Goal: Transaction & Acquisition: Purchase product/service

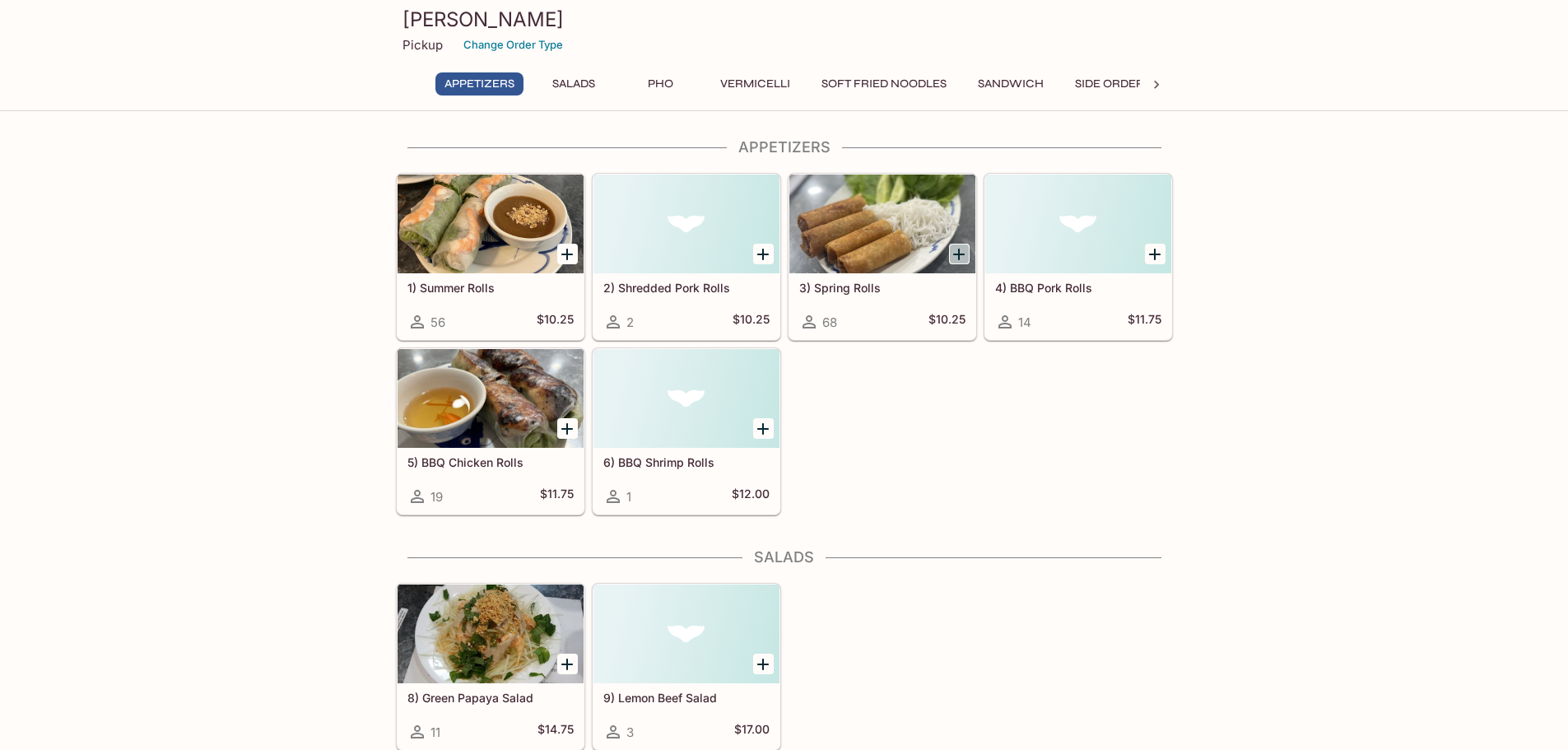
click at [954, 253] on icon "Add 3) Spring Rolls" at bounding box center [958, 254] width 20 height 20
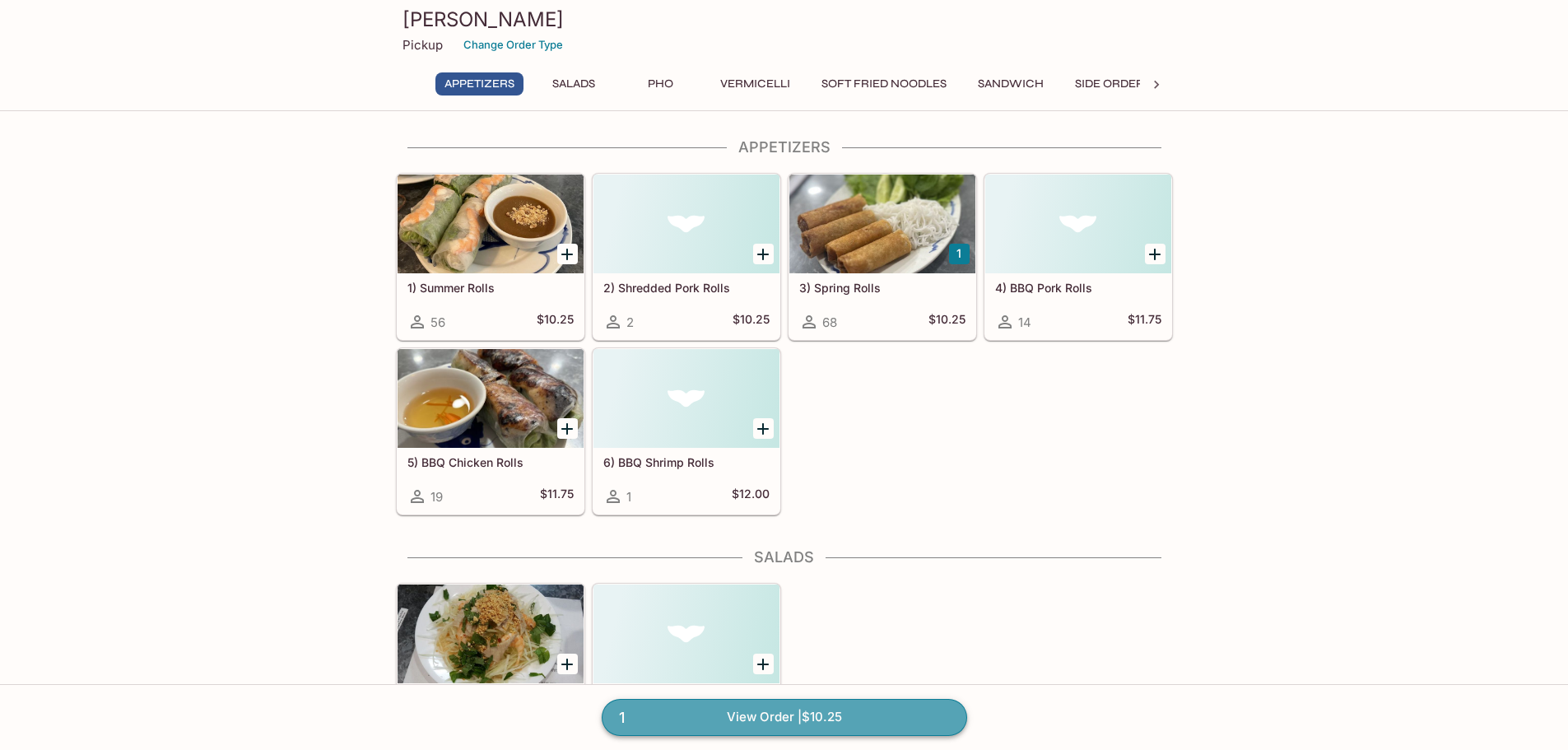
click at [851, 722] on link "1 View Order | $10.25" at bounding box center [784, 717] width 365 height 36
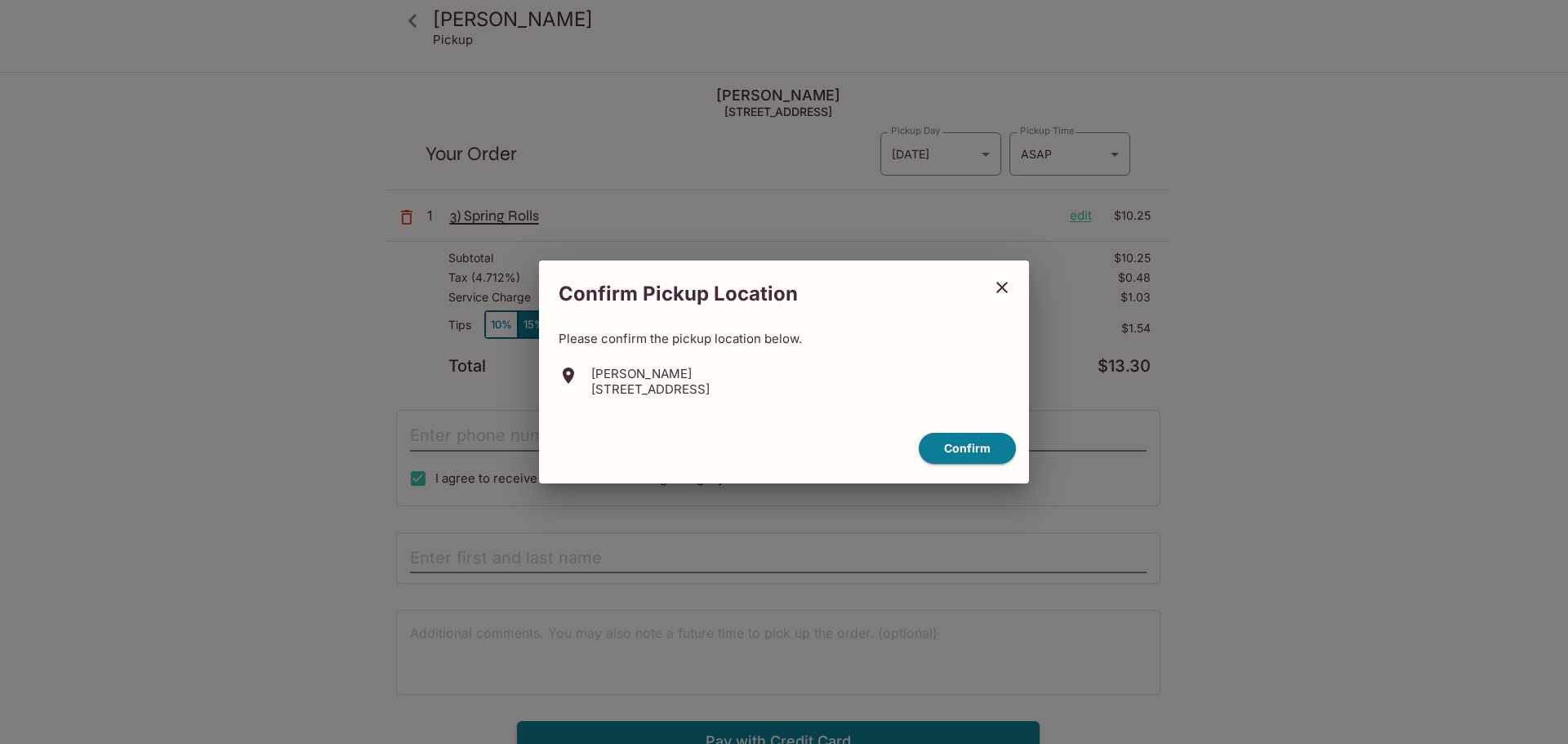
click at [1002, 289] on icon "close" at bounding box center [1002, 287] width 19 height 19
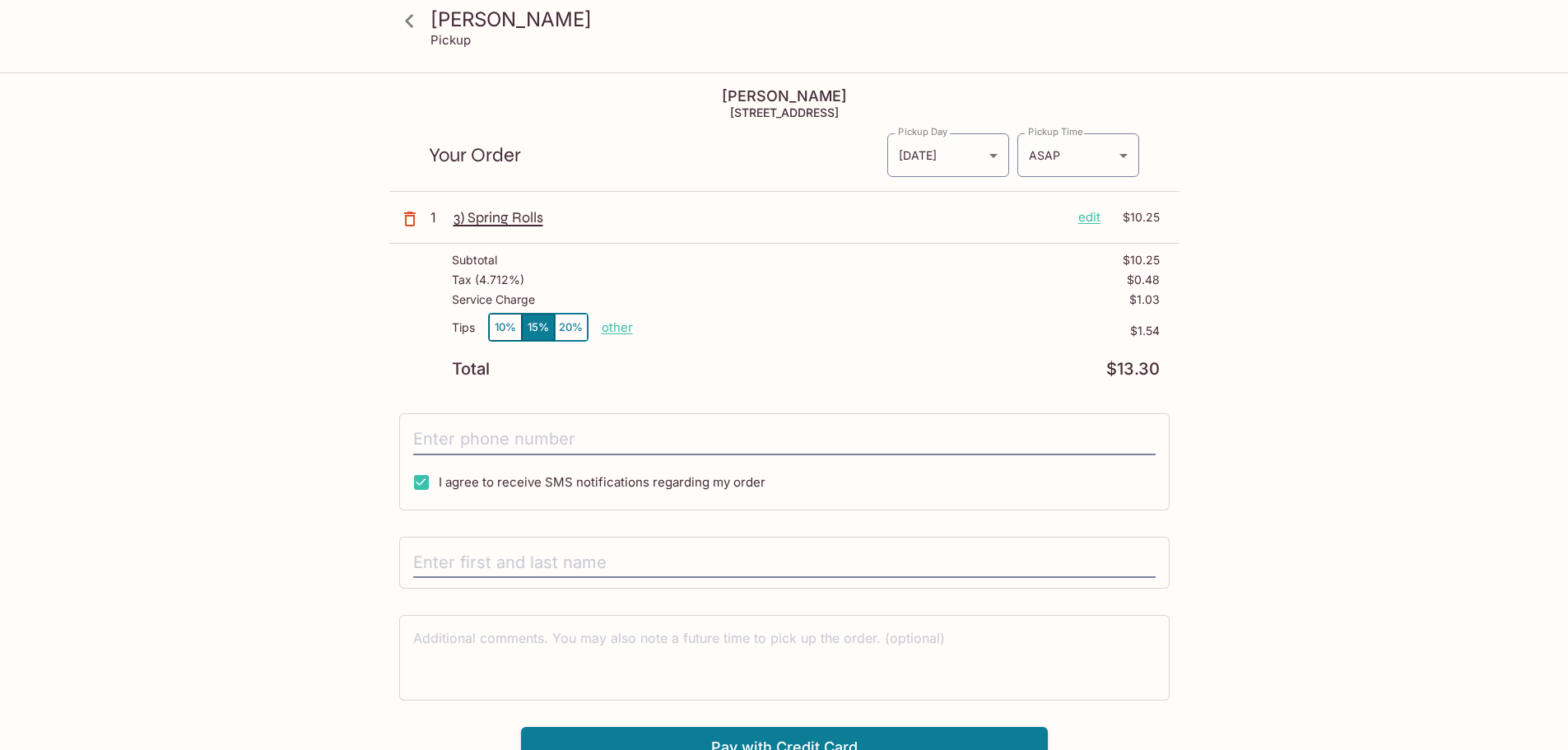
click at [1087, 212] on p "edit" at bounding box center [1089, 217] width 22 height 18
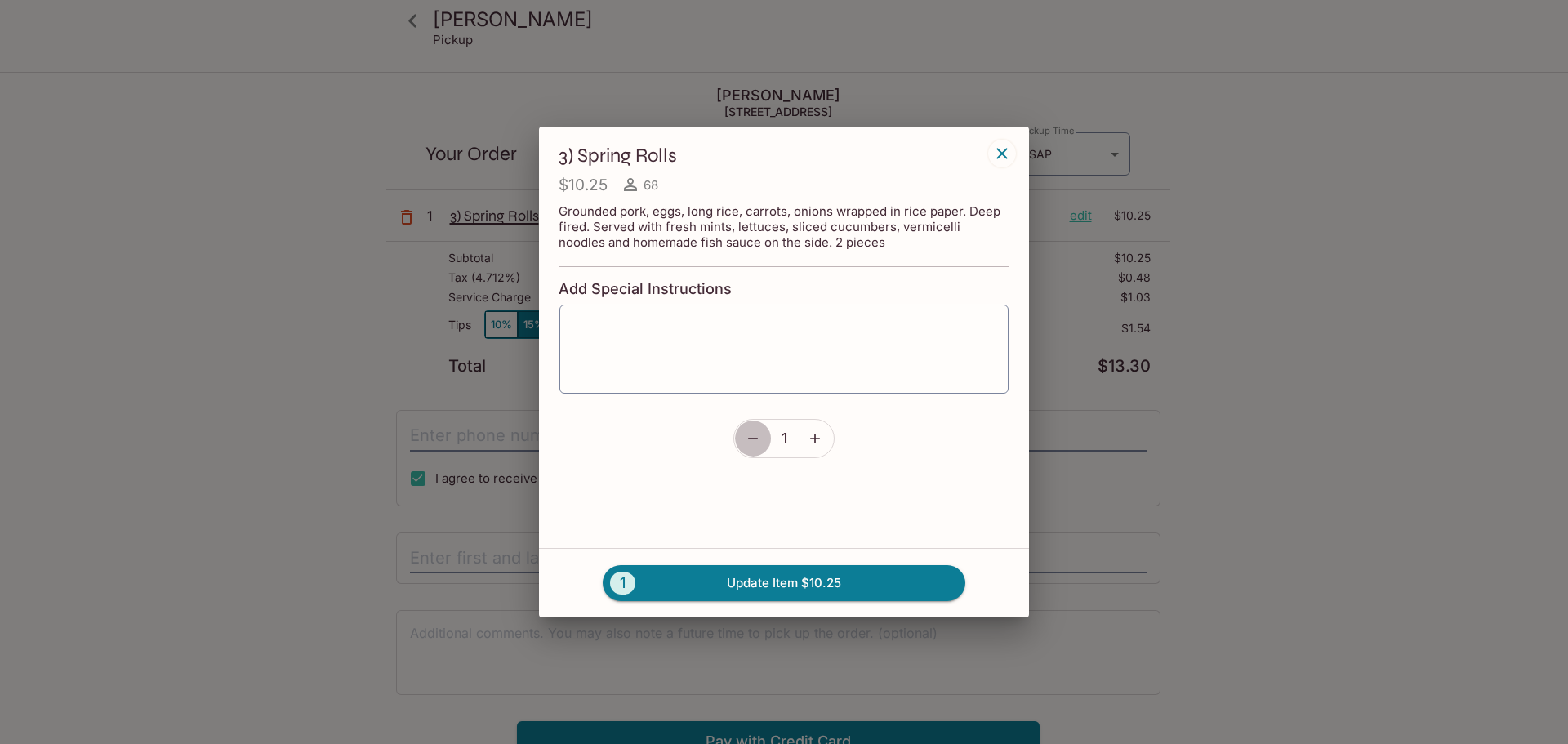
click at [752, 438] on icon "button" at bounding box center [754, 438] width 10 height 2
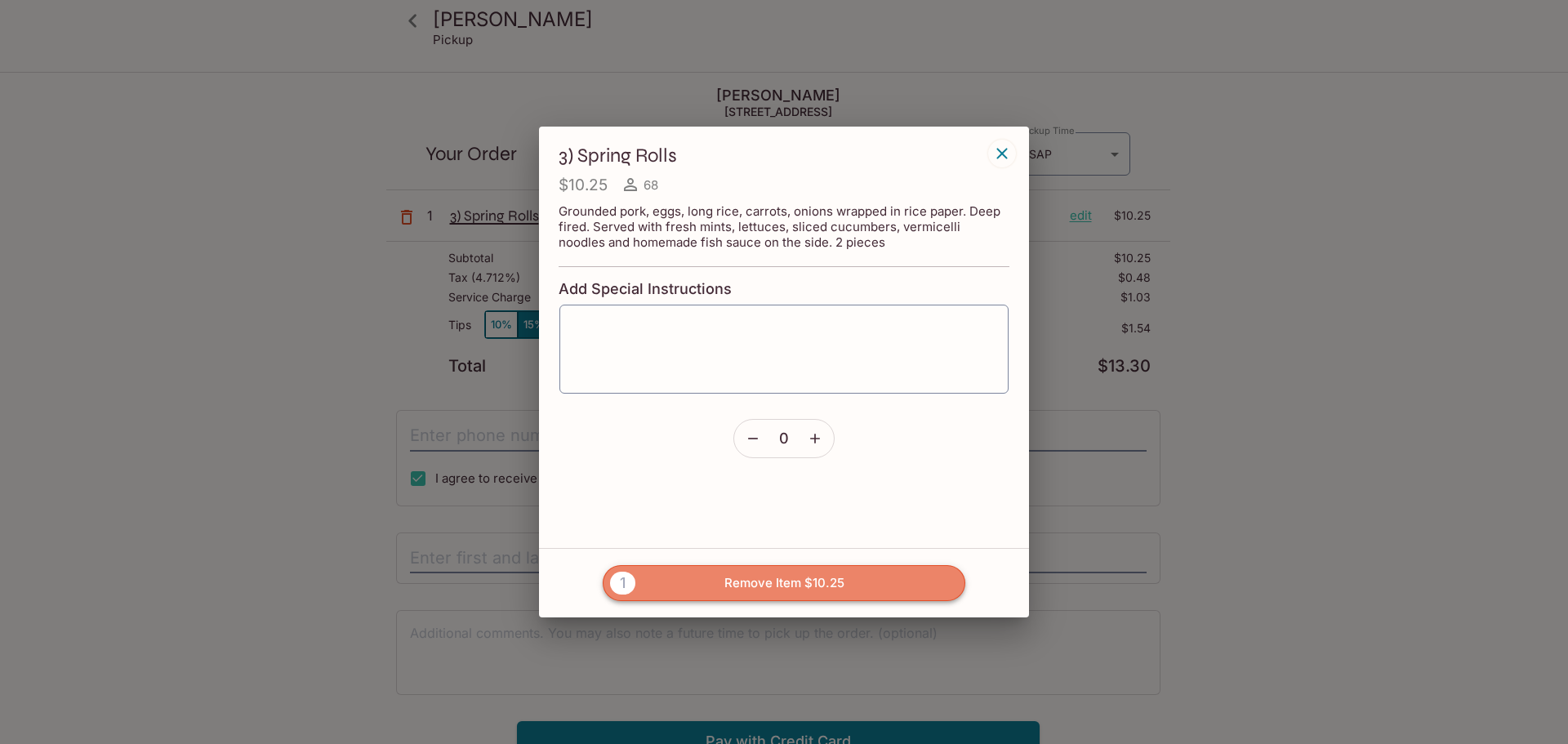
click at [832, 583] on button "1 Remove Item $10.25" at bounding box center [784, 583] width 362 height 36
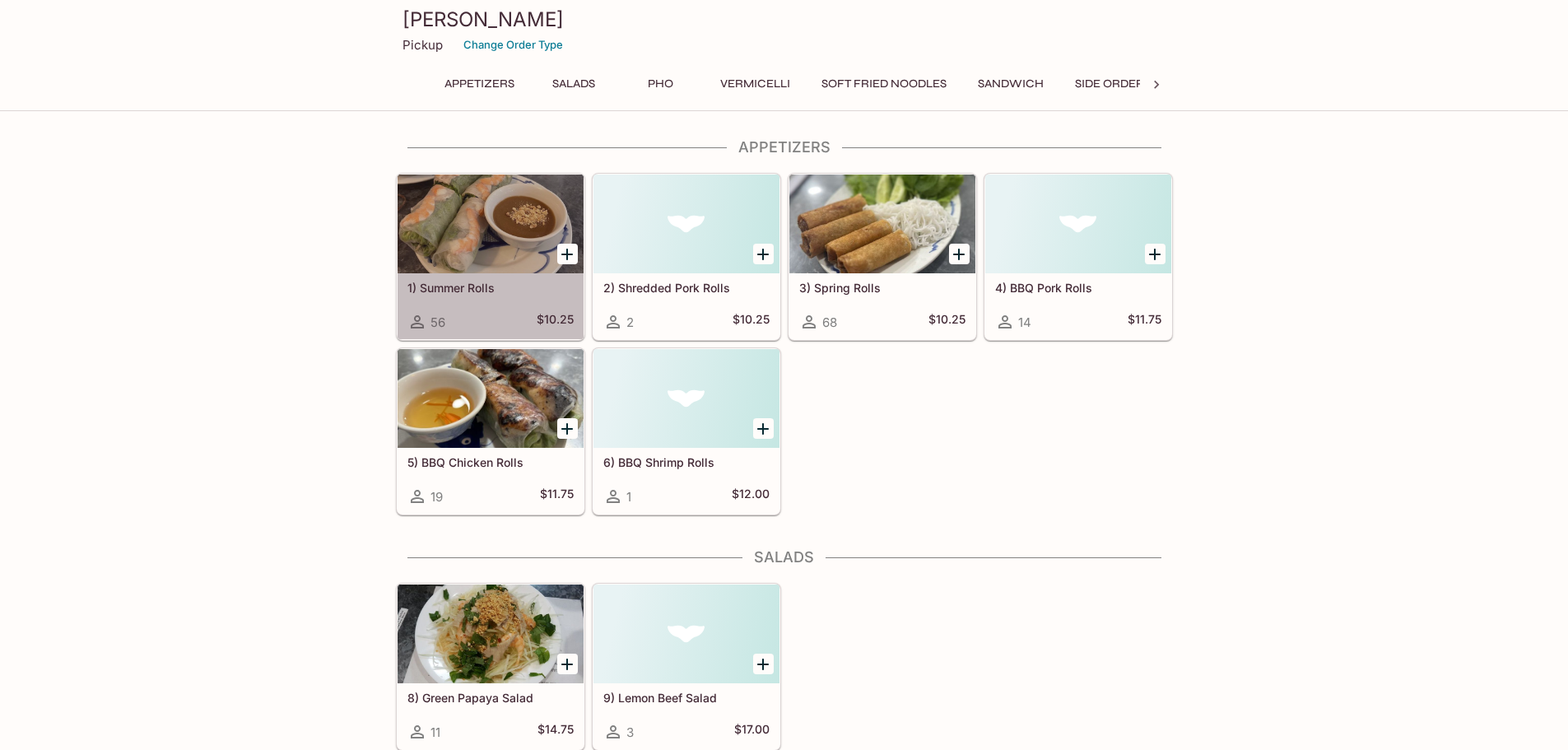
click at [465, 284] on h5 "1) Summer Rolls" at bounding box center [491, 288] width 166 height 14
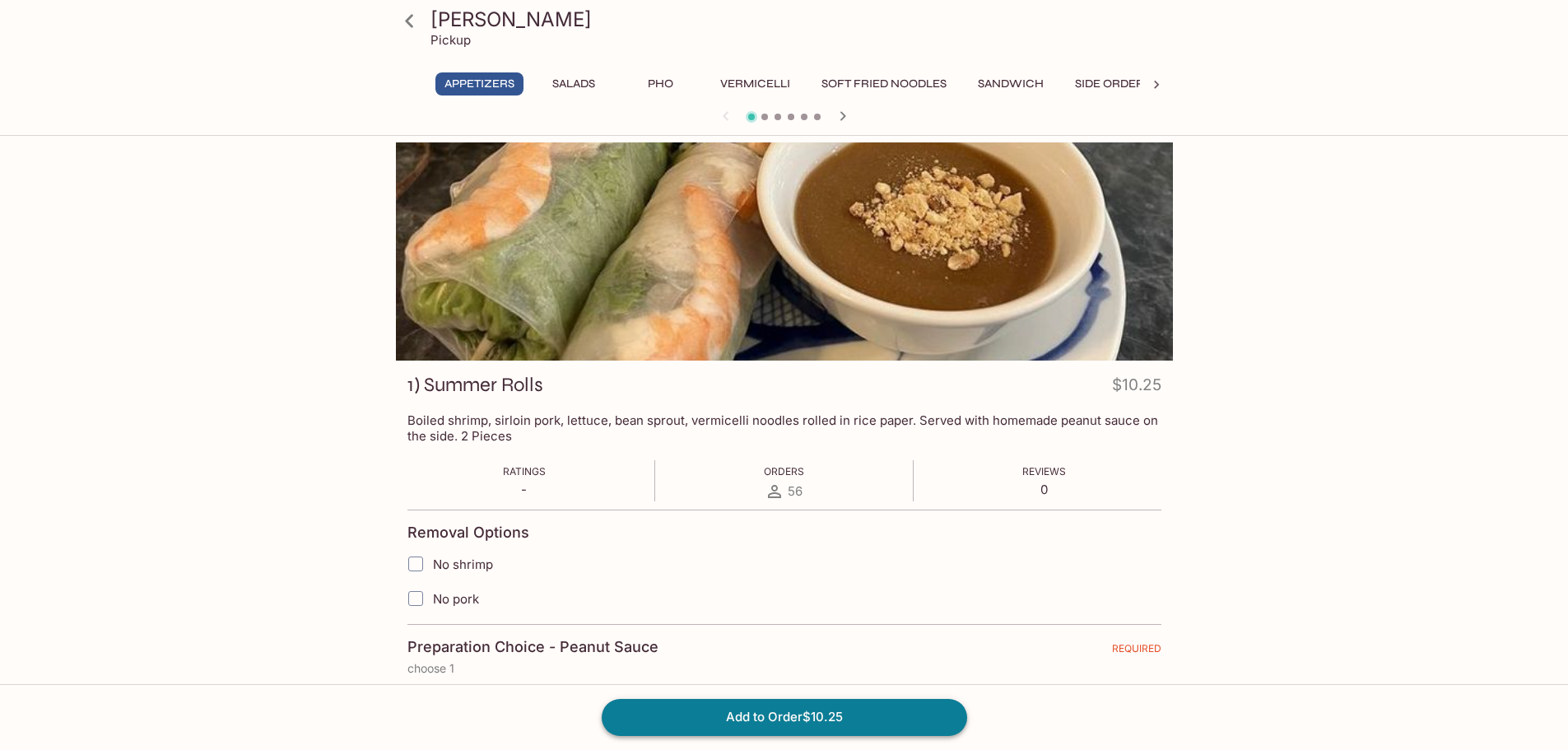
click at [782, 721] on button "Add to Order $10.25" at bounding box center [784, 717] width 365 height 36
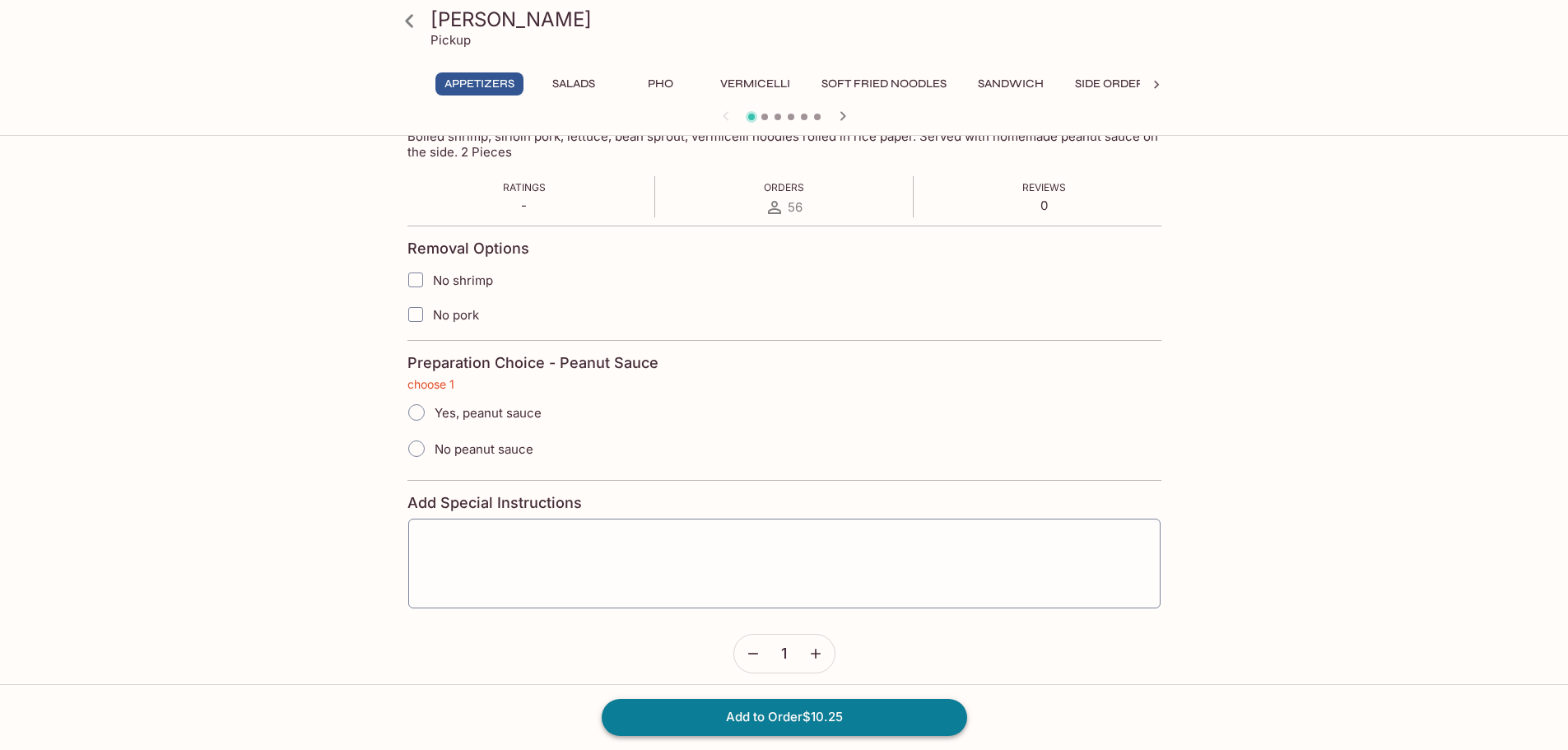
scroll to position [297, 0]
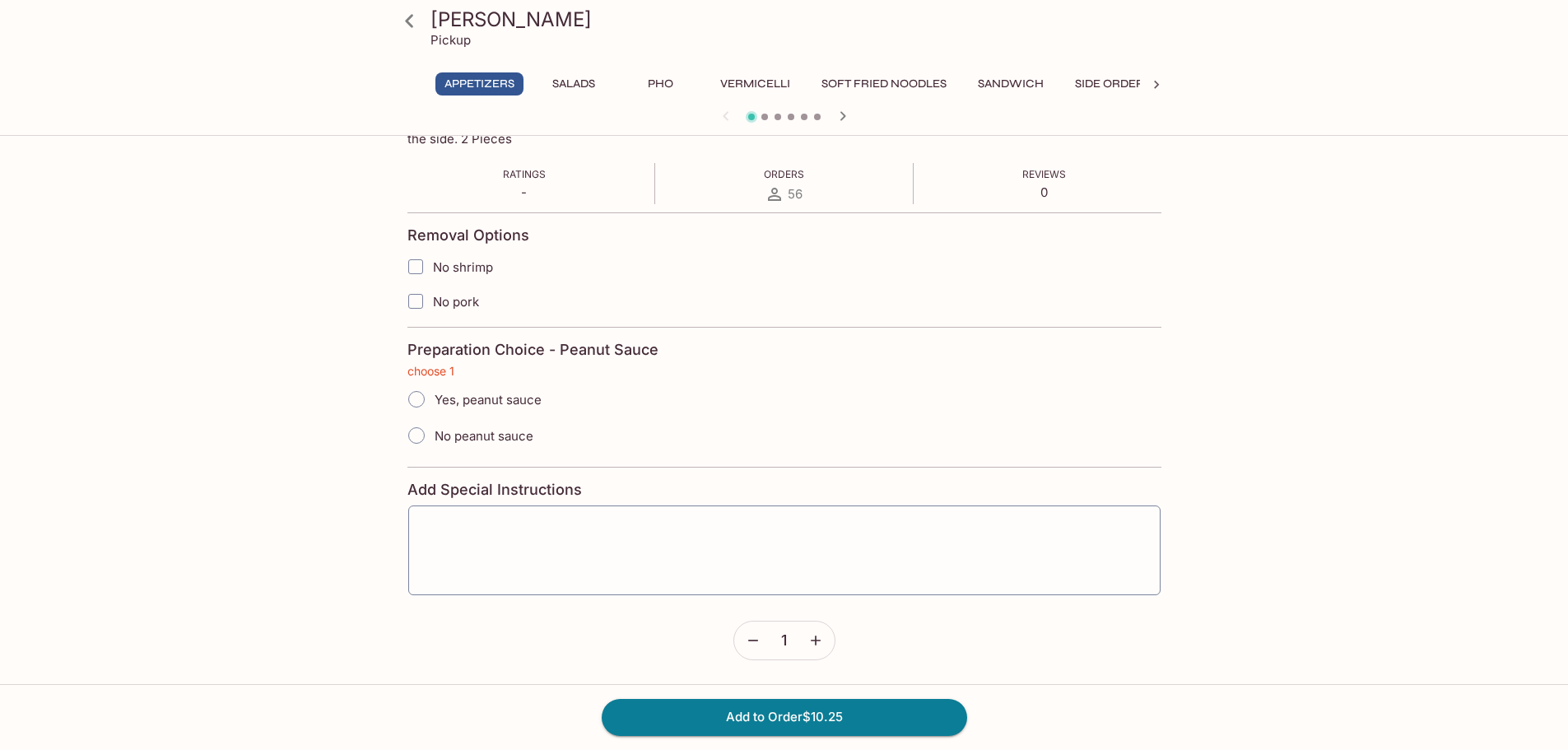
click at [414, 398] on input "Yes, peanut sauce" at bounding box center [416, 399] width 35 height 35
radio input "true"
click at [768, 715] on button "Add to Order $10.25" at bounding box center [784, 717] width 365 height 36
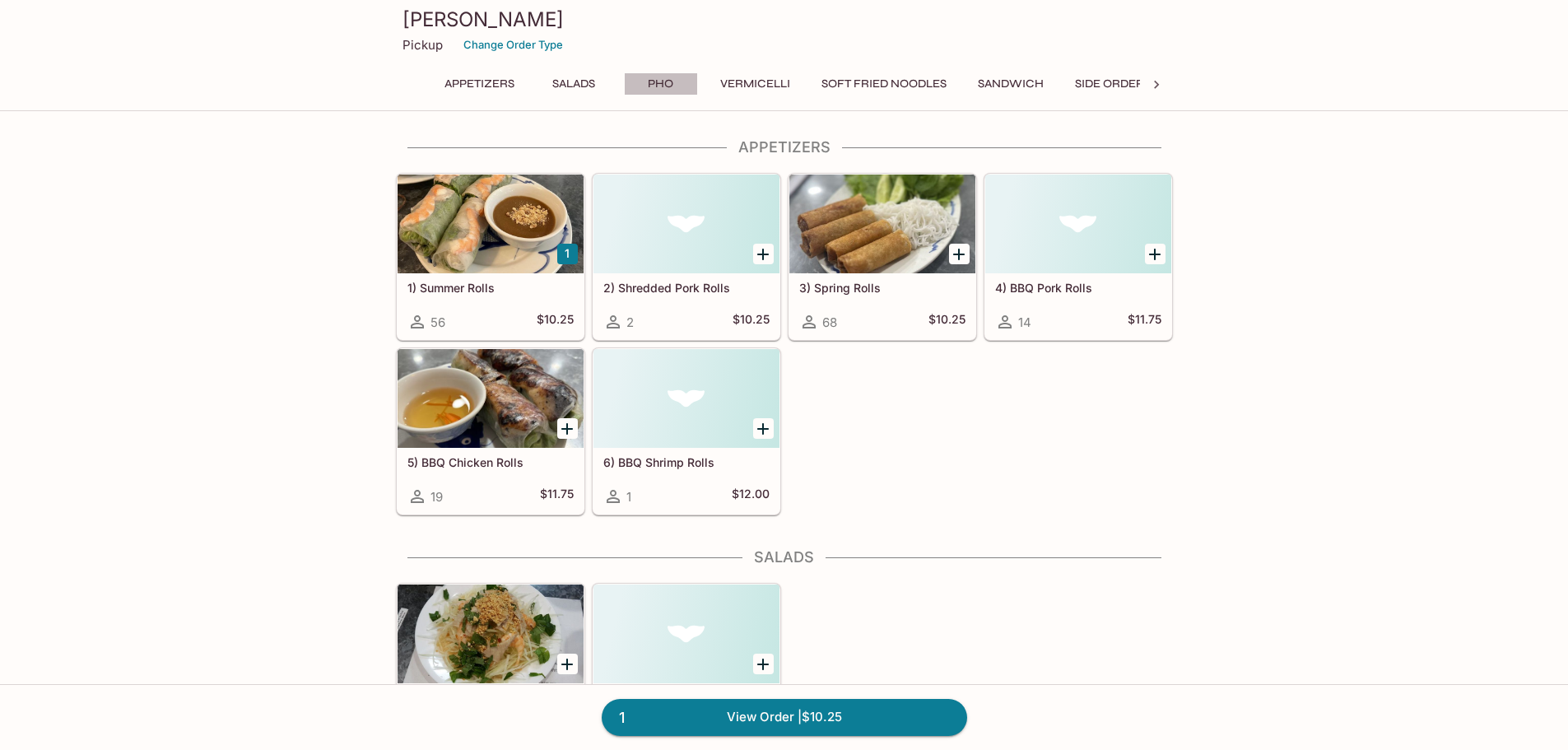
click at [665, 74] on button "Pho" at bounding box center [660, 84] width 74 height 23
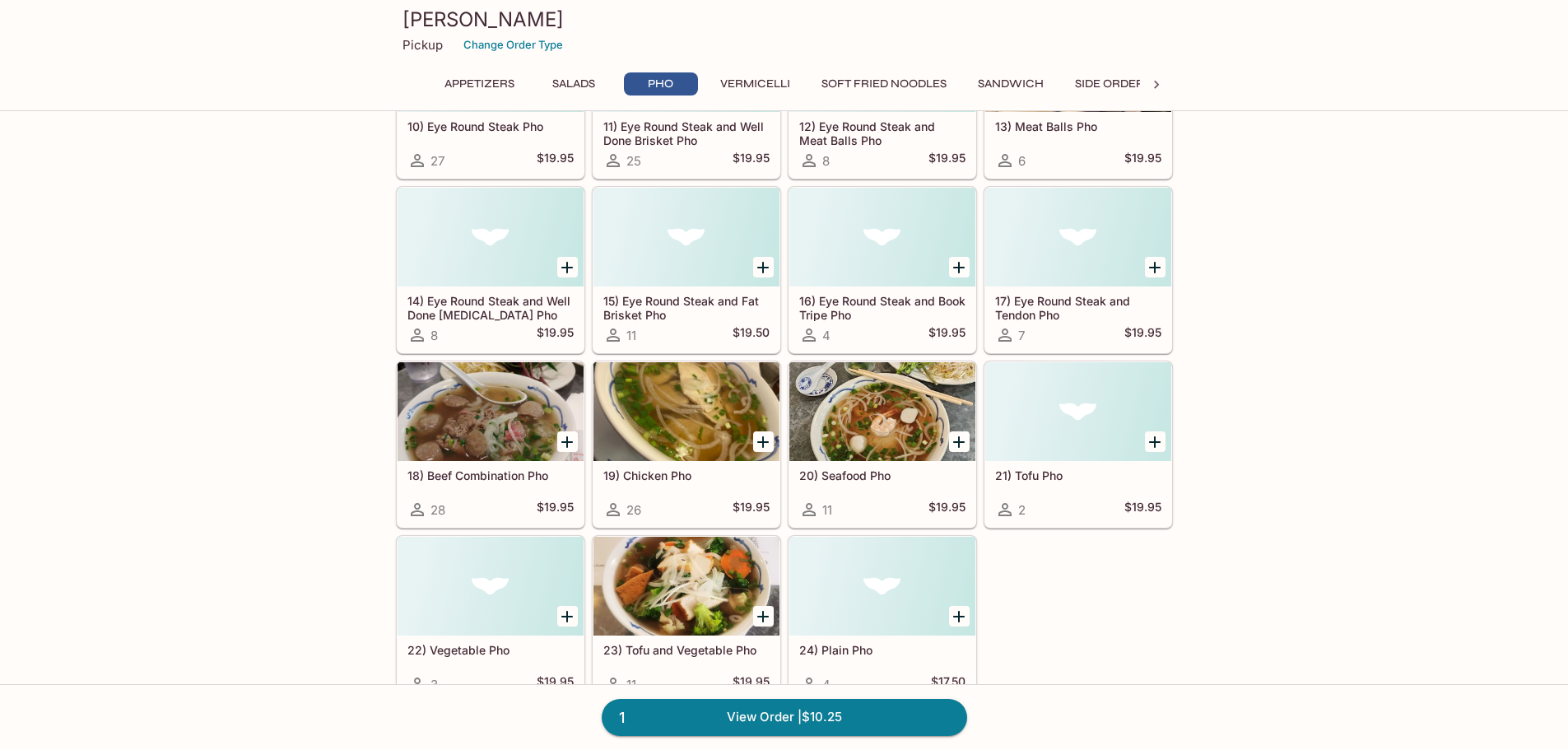
scroll to position [808, 0]
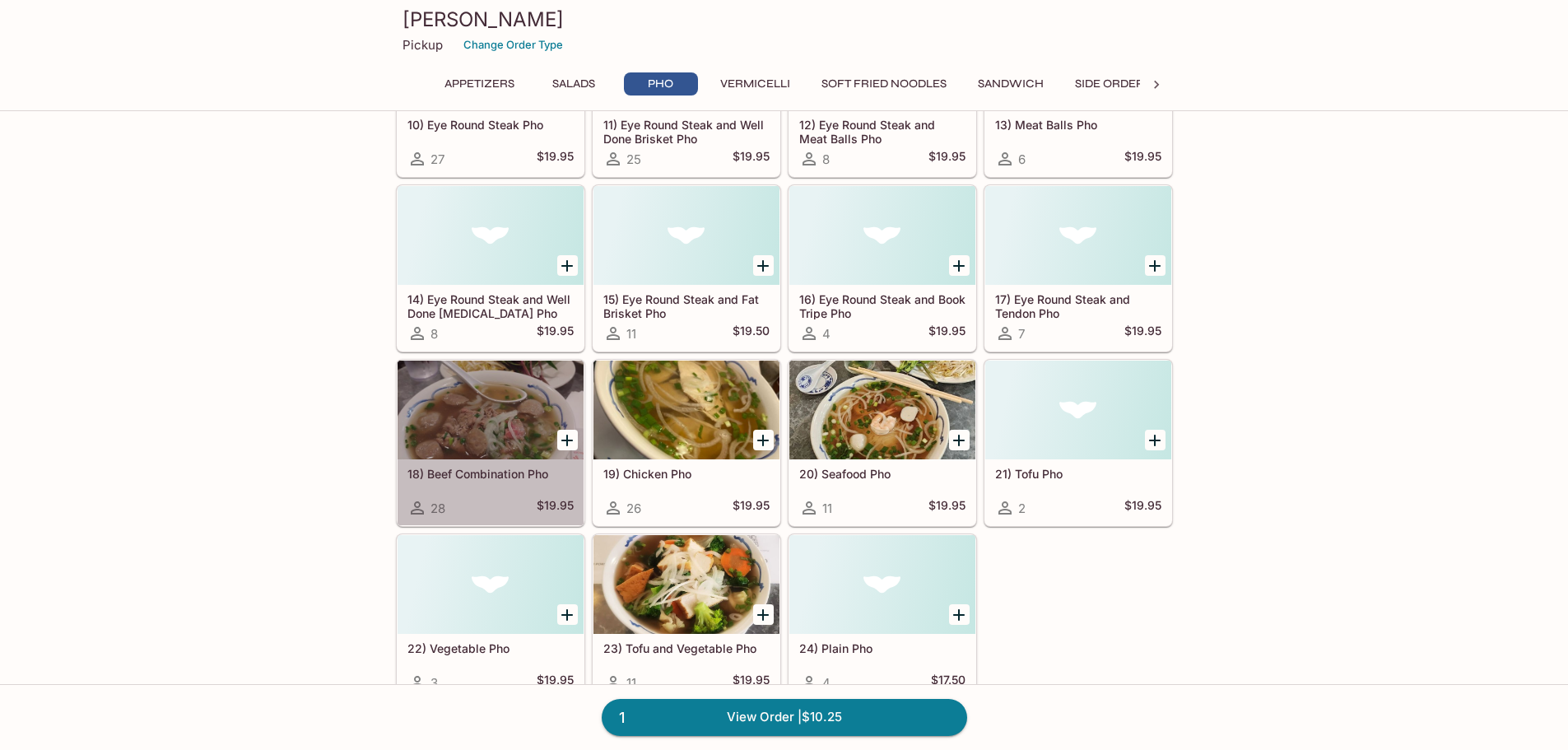
click at [498, 423] on div at bounding box center [491, 410] width 186 height 99
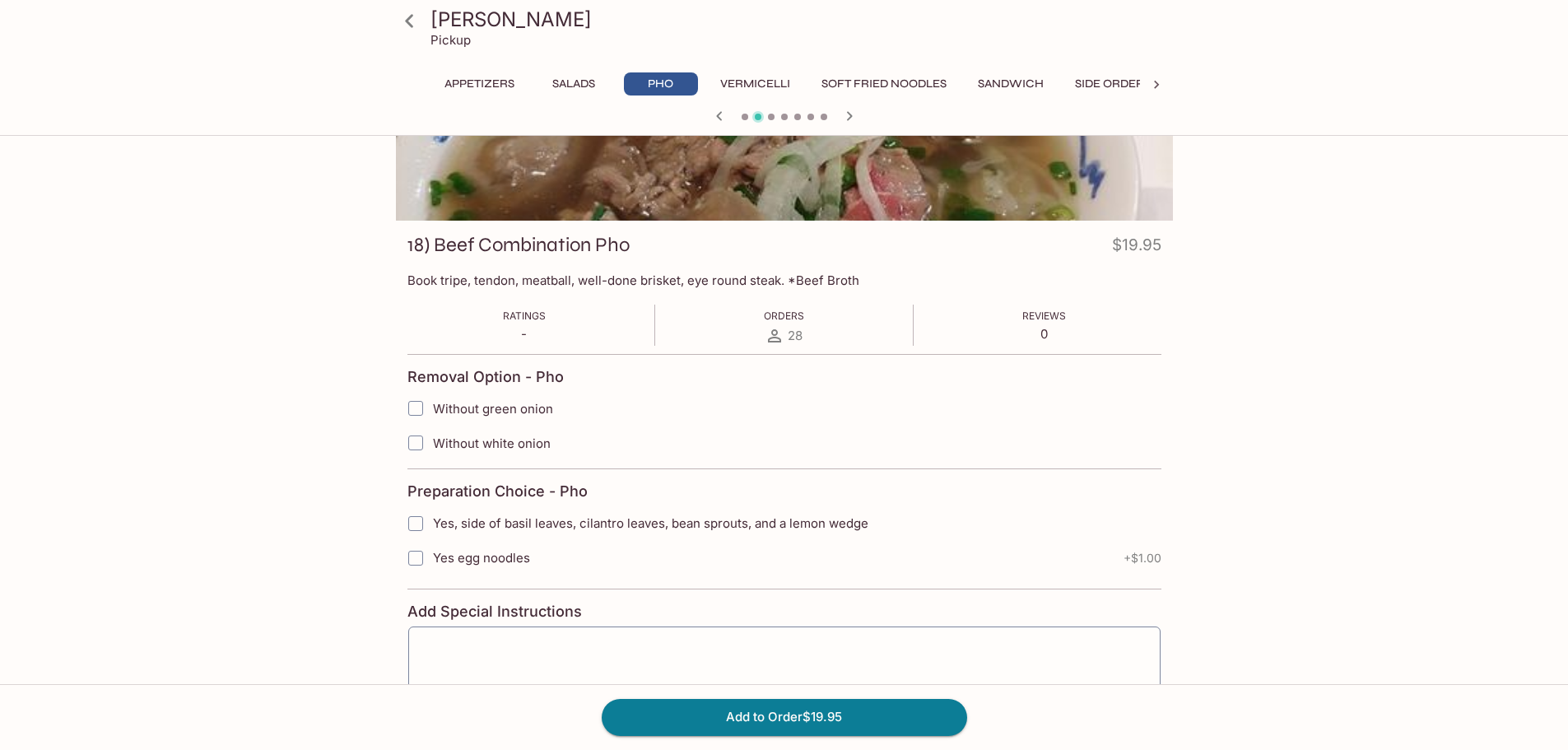
scroll to position [165, 0]
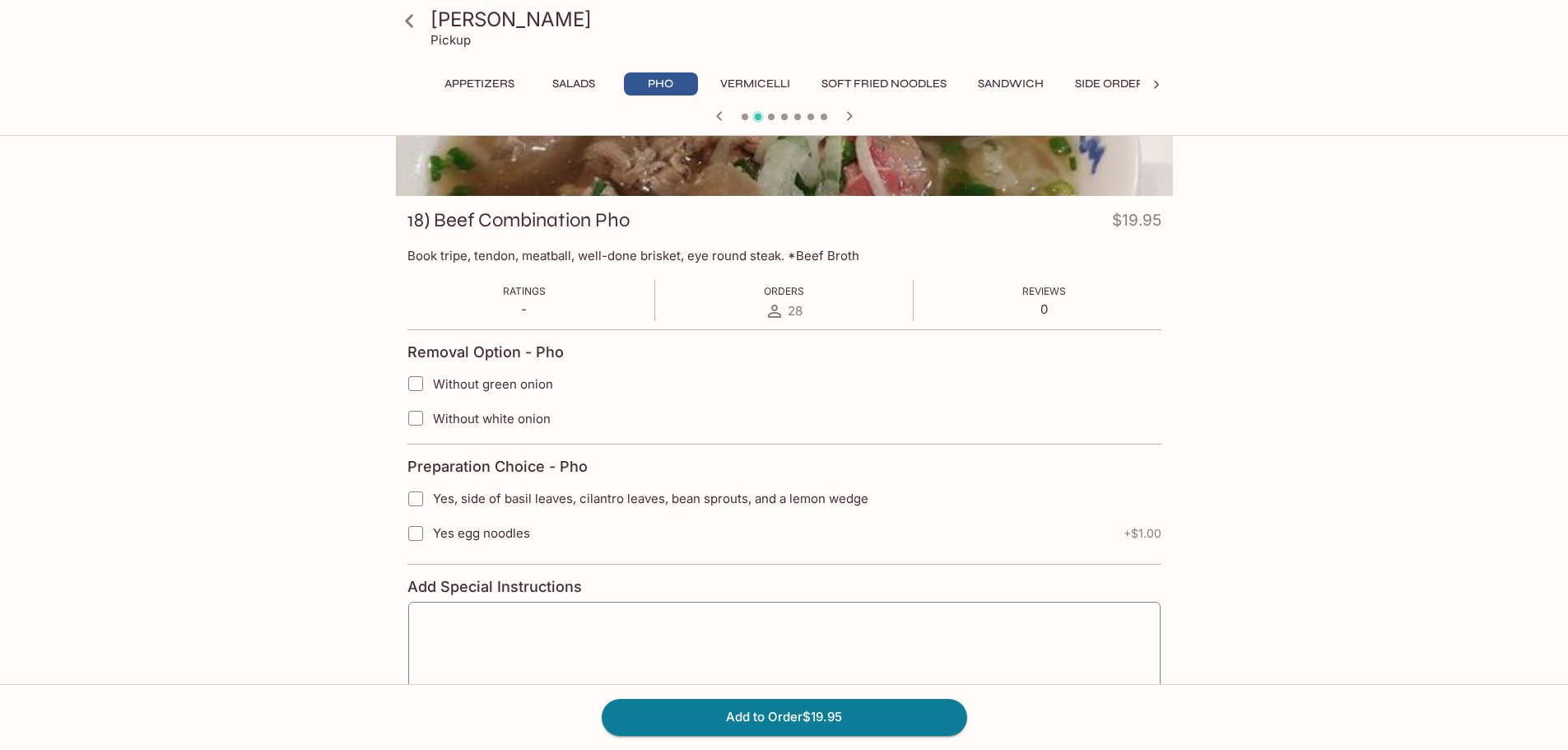
click at [420, 530] on input "Yes egg noodles" at bounding box center [415, 533] width 33 height 33
checkbox input "true"
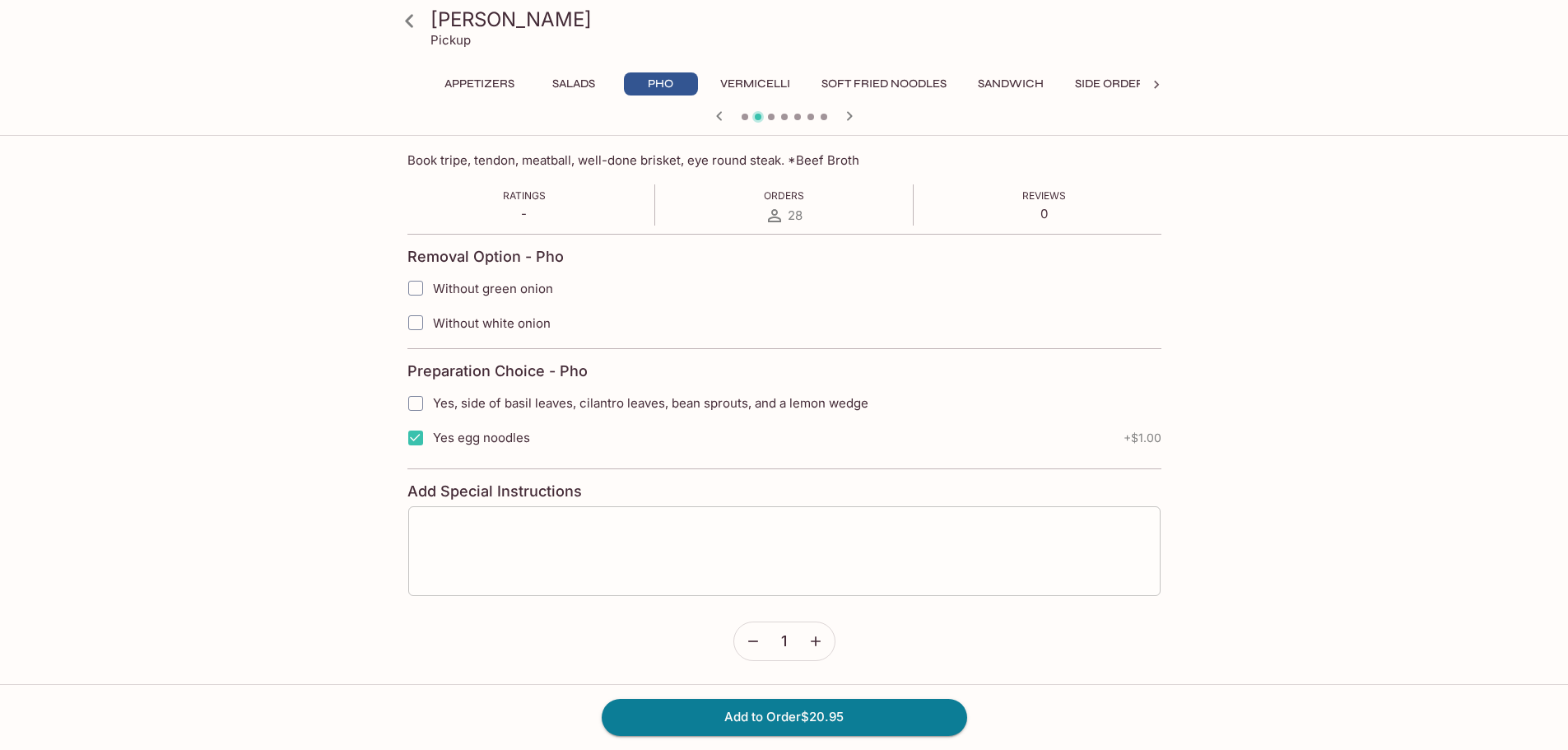
scroll to position [261, 0]
click at [793, 710] on button "Add to Order $20.95" at bounding box center [784, 717] width 365 height 36
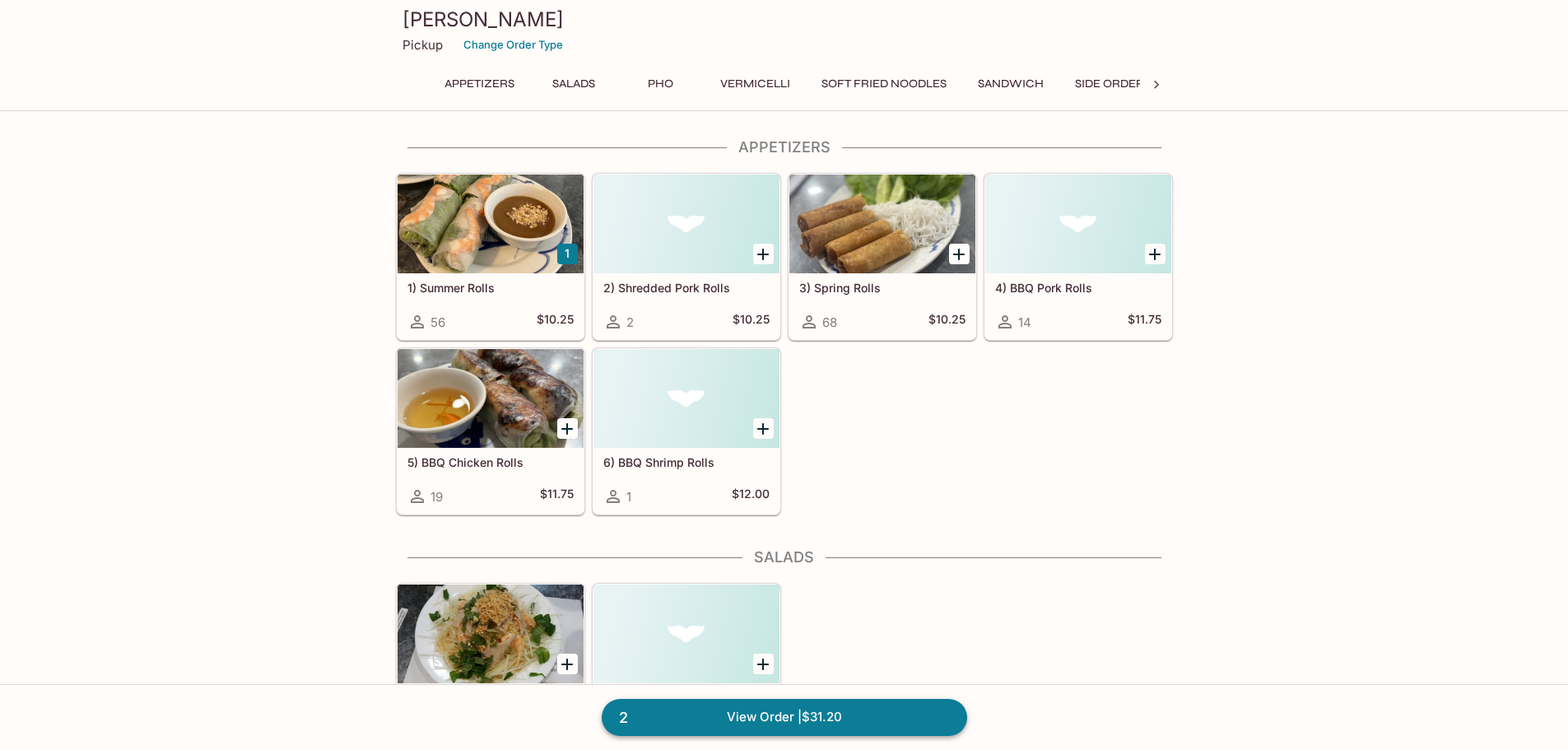
click at [881, 714] on link "2 View Order | $31.20" at bounding box center [784, 717] width 365 height 36
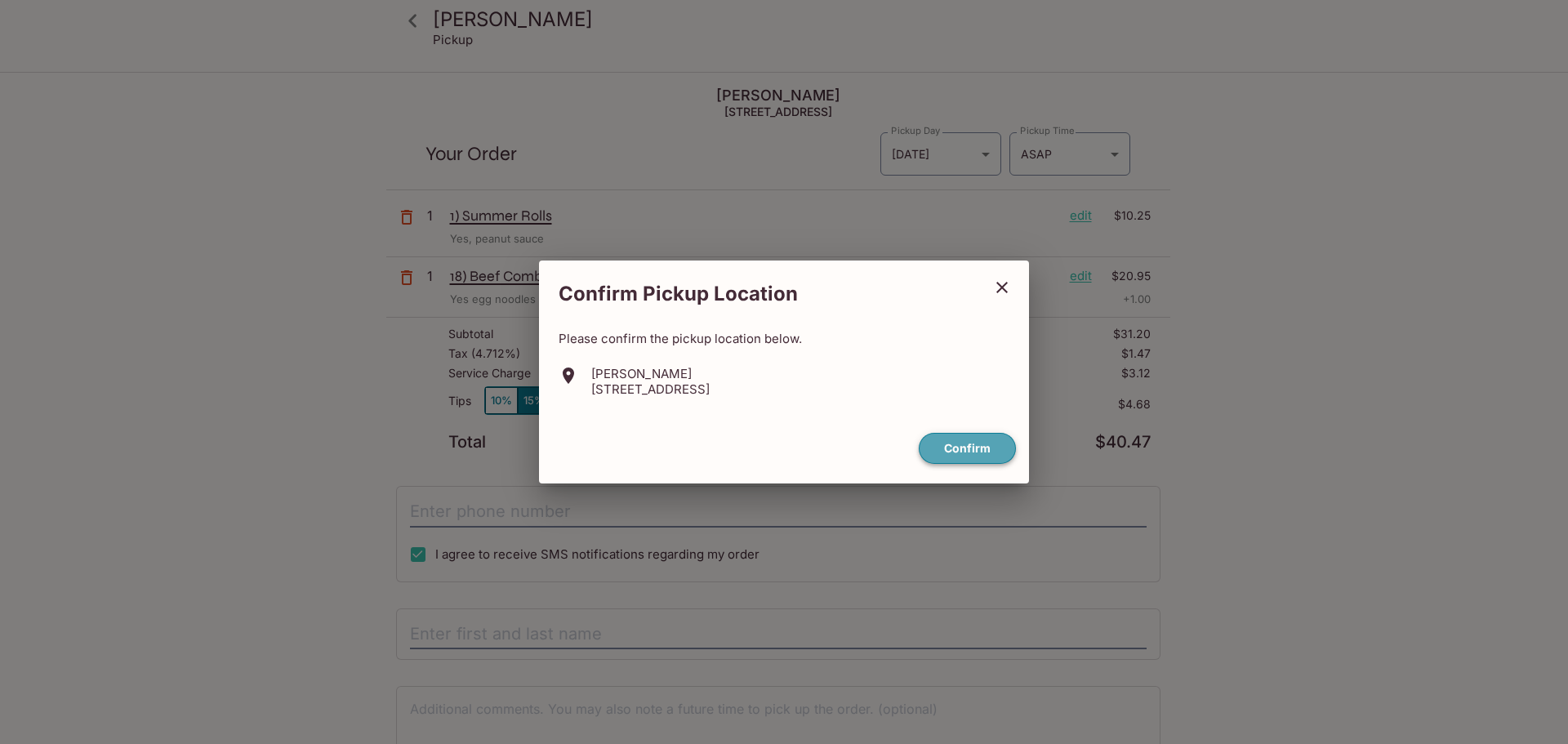
click at [982, 440] on button "Confirm" at bounding box center [967, 449] width 97 height 32
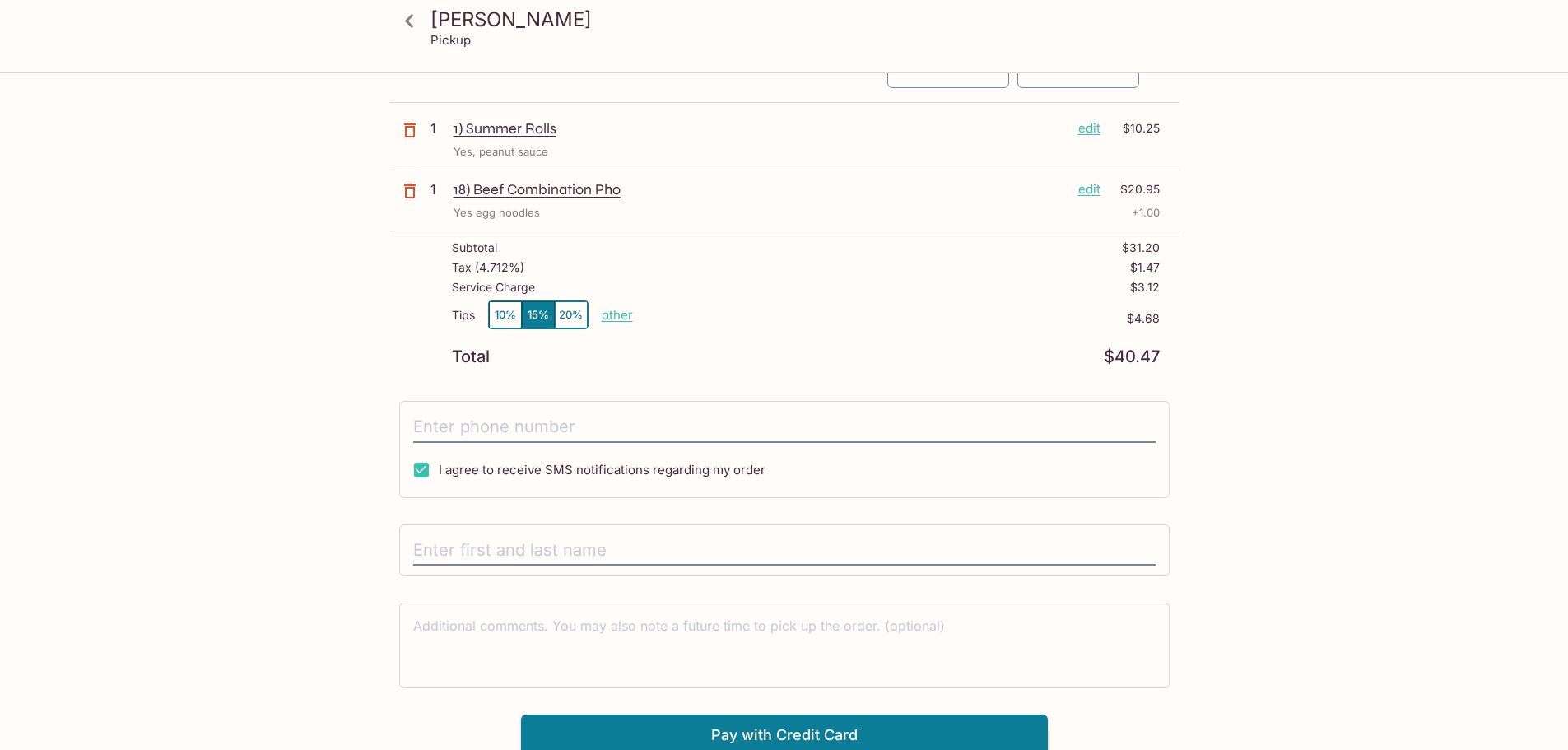
scroll to position [95, 0]
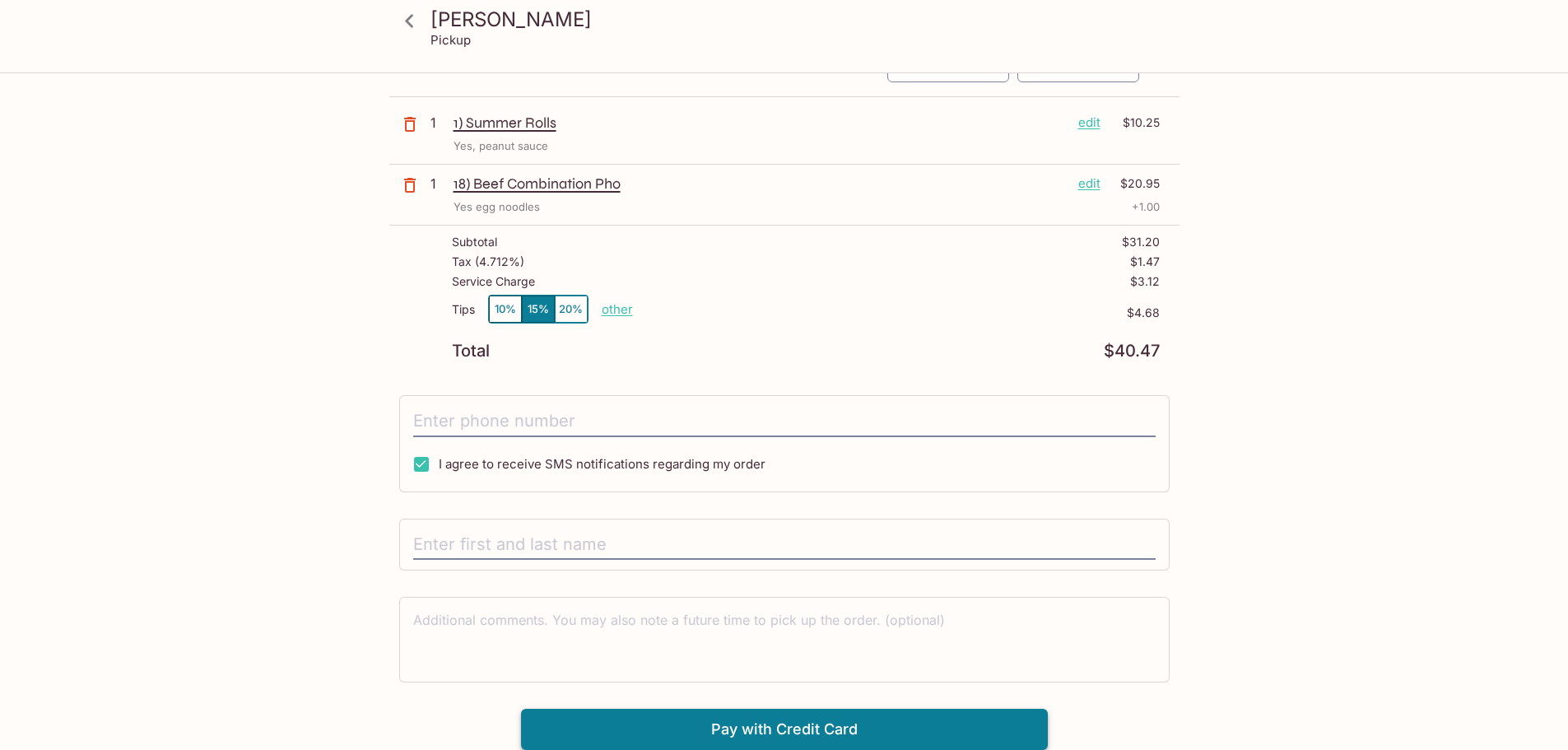
click at [828, 737] on button "Pay with Credit Card" at bounding box center [784, 730] width 526 height 41
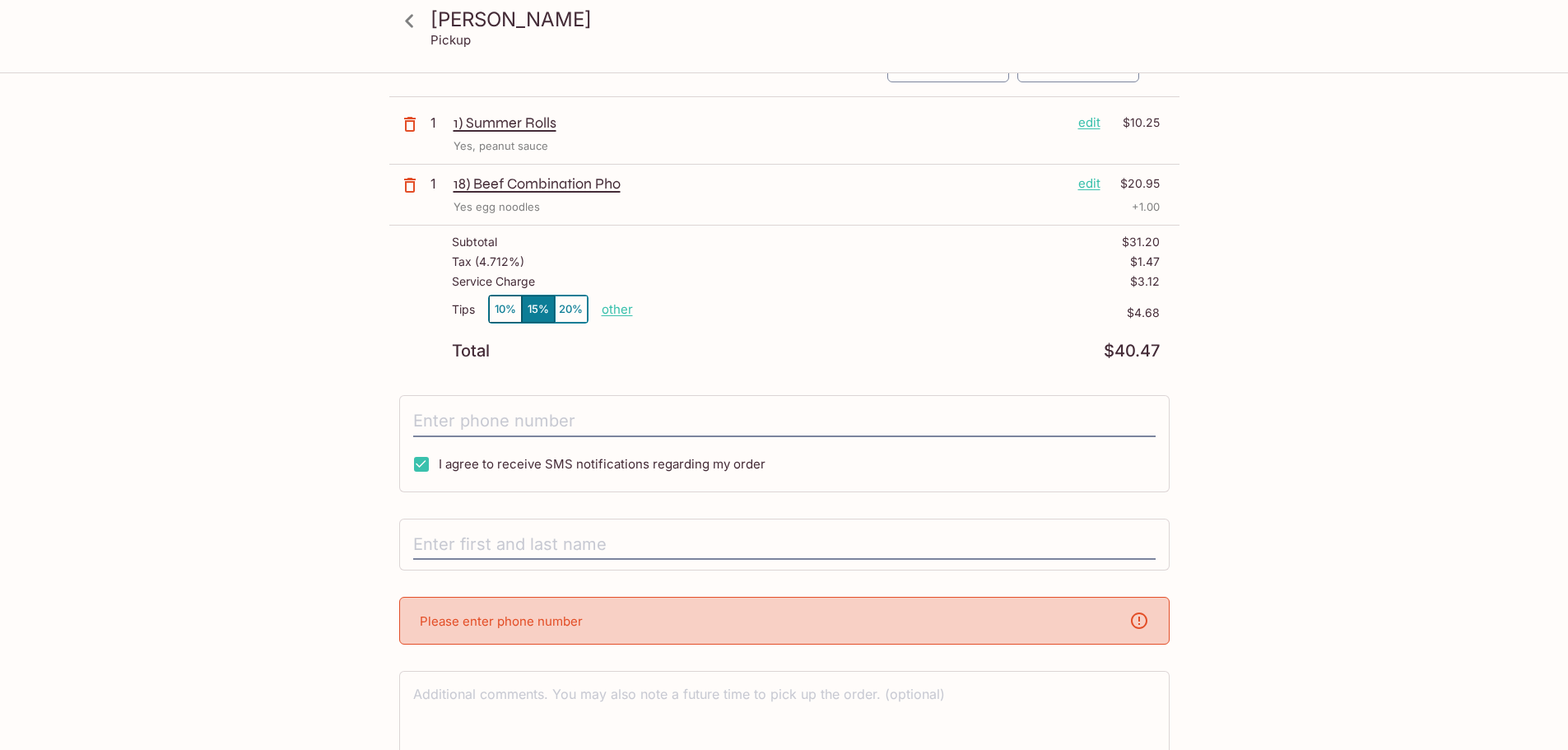
click at [719, 619] on div "Please enter phone number" at bounding box center [784, 620] width 770 height 48
click at [607, 410] on input "tel" at bounding box center [784, 422] width 742 height 32
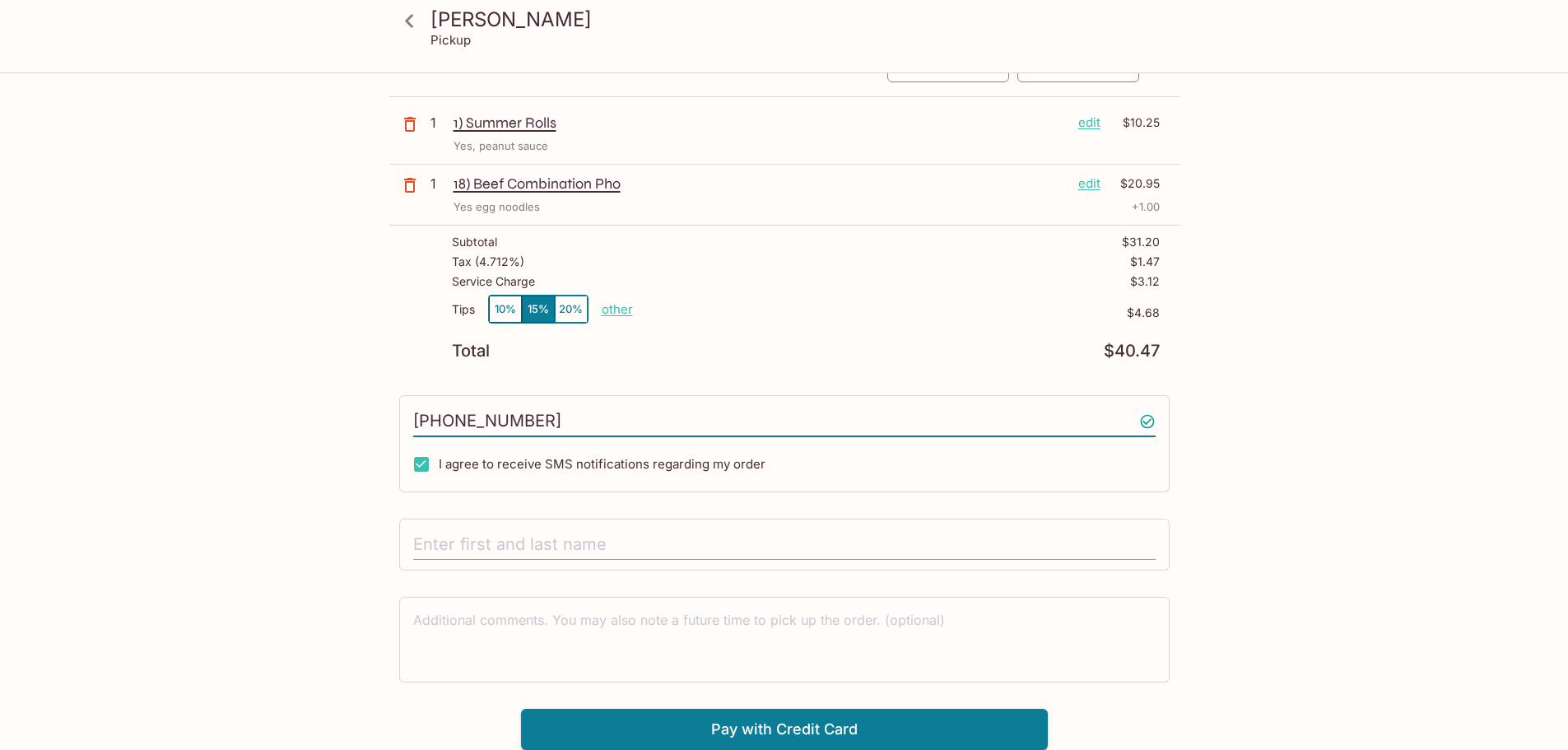
type input "[PHONE_NUMBER]"
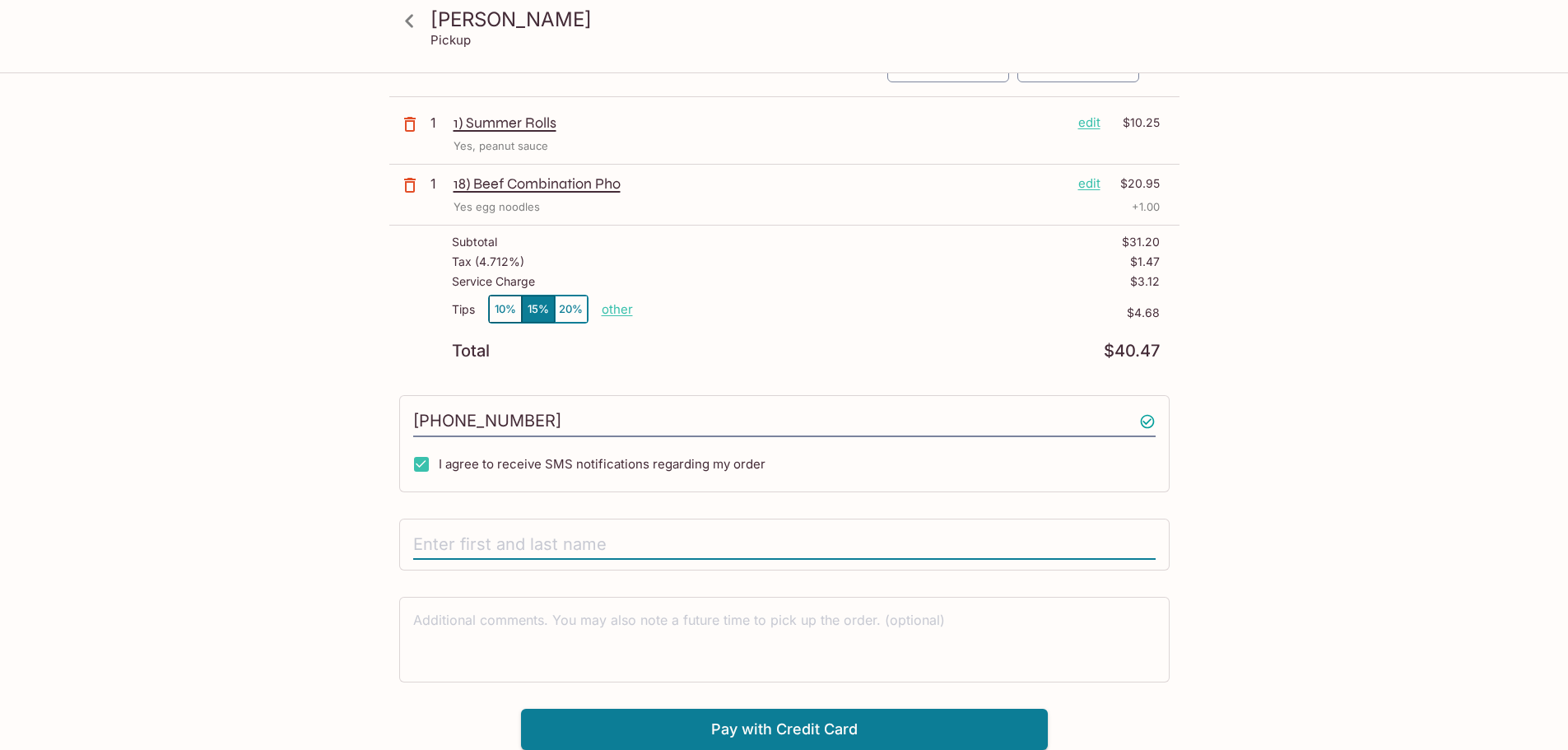
click at [590, 541] on input "text" at bounding box center [784, 544] width 742 height 32
type input "[PERSON_NAME]"
click at [737, 718] on button "Pay with Credit Card" at bounding box center [784, 730] width 526 height 41
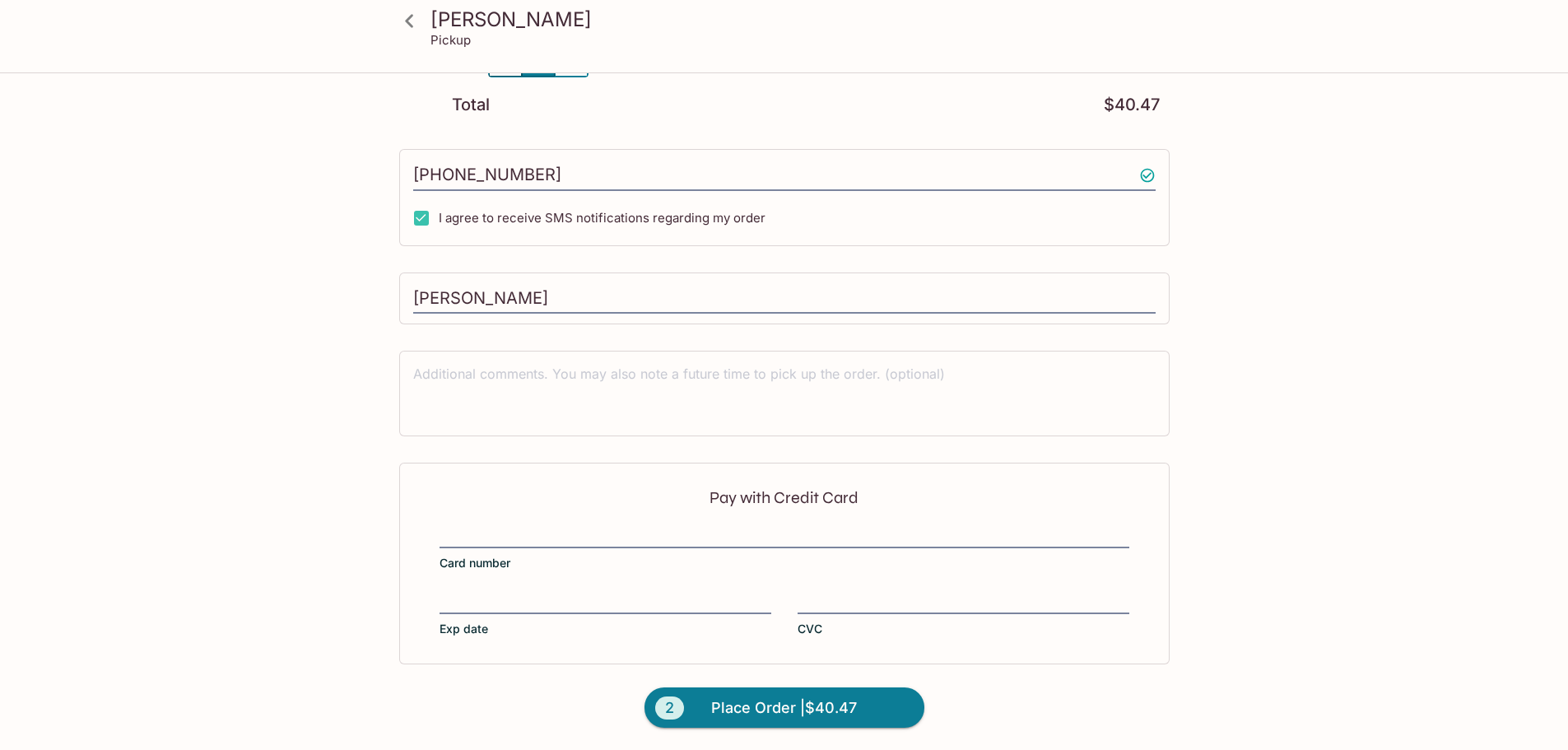
scroll to position [341, 0]
drag, startPoint x: 532, startPoint y: 590, endPoint x: 541, endPoint y: 589, distance: 9.1
click at [541, 589] on div "Pay with Credit Card Card number Exp date CVC" at bounding box center [784, 561] width 770 height 201
click at [865, 590] on div "Pay with Credit Card Card number Exp date CVC" at bounding box center [784, 561] width 770 height 201
click at [863, 590] on div "Pay with Credit Card Card number Exp date CVC" at bounding box center [784, 561] width 770 height 201
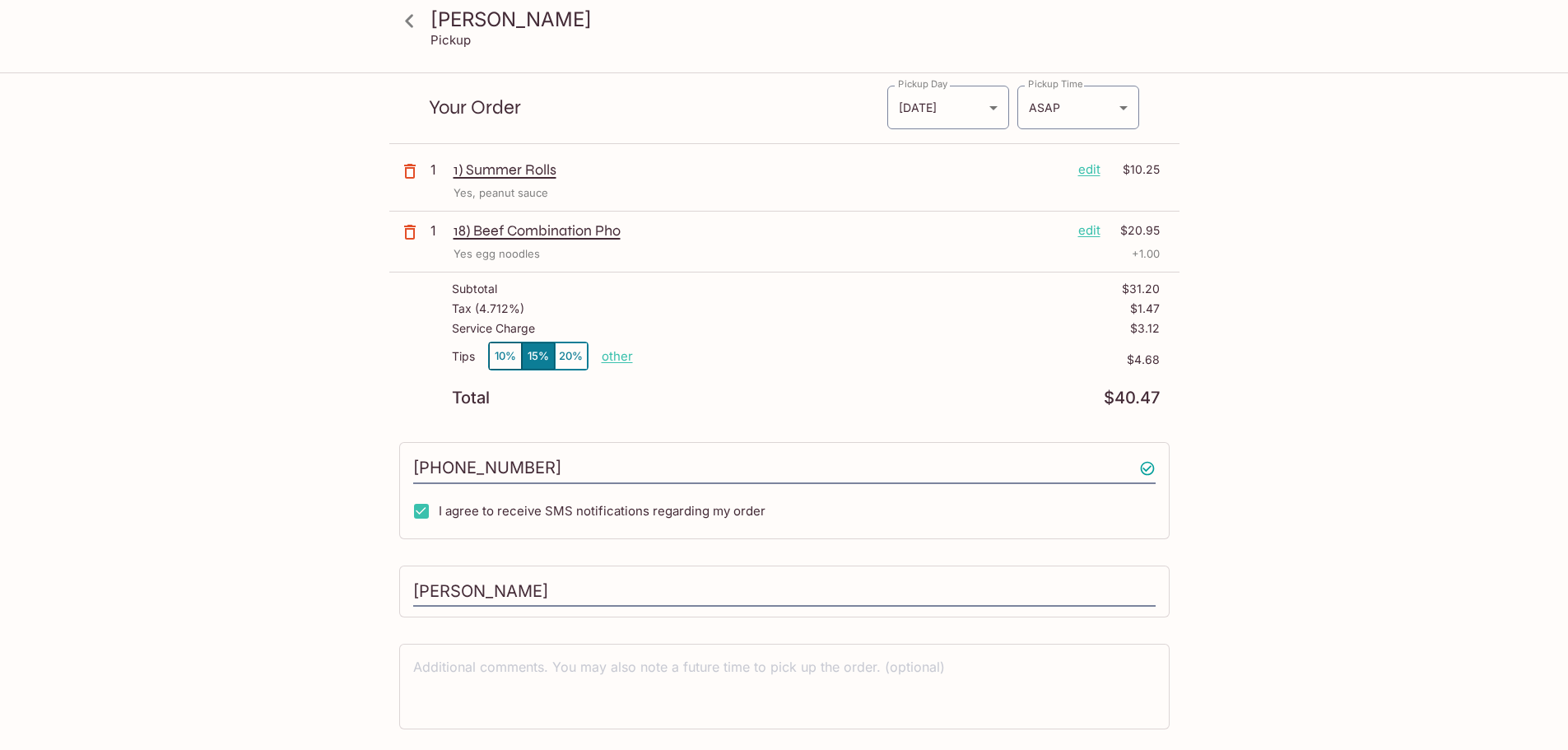
scroll to position [0, 0]
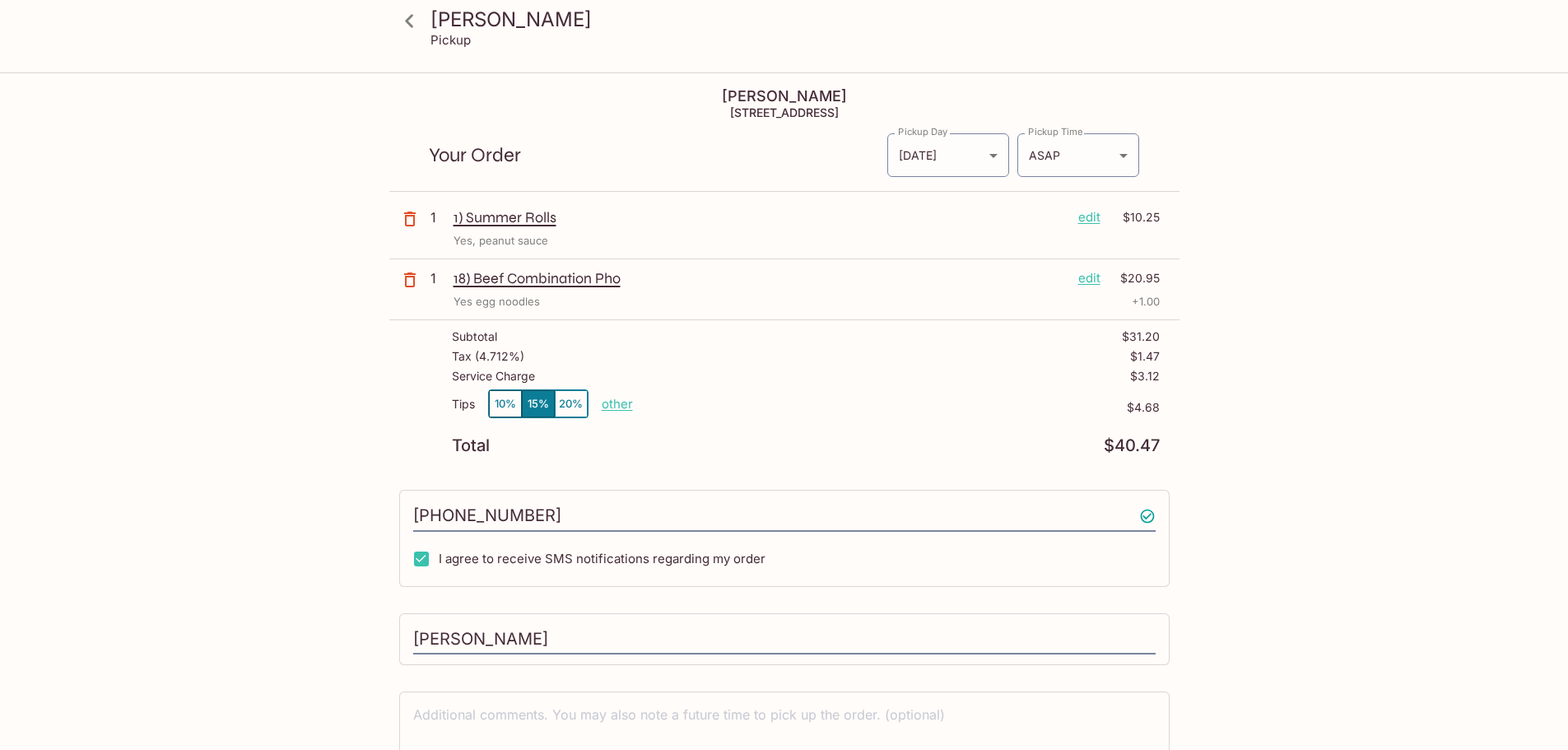
click at [504, 403] on button "10%" at bounding box center [505, 404] width 33 height 27
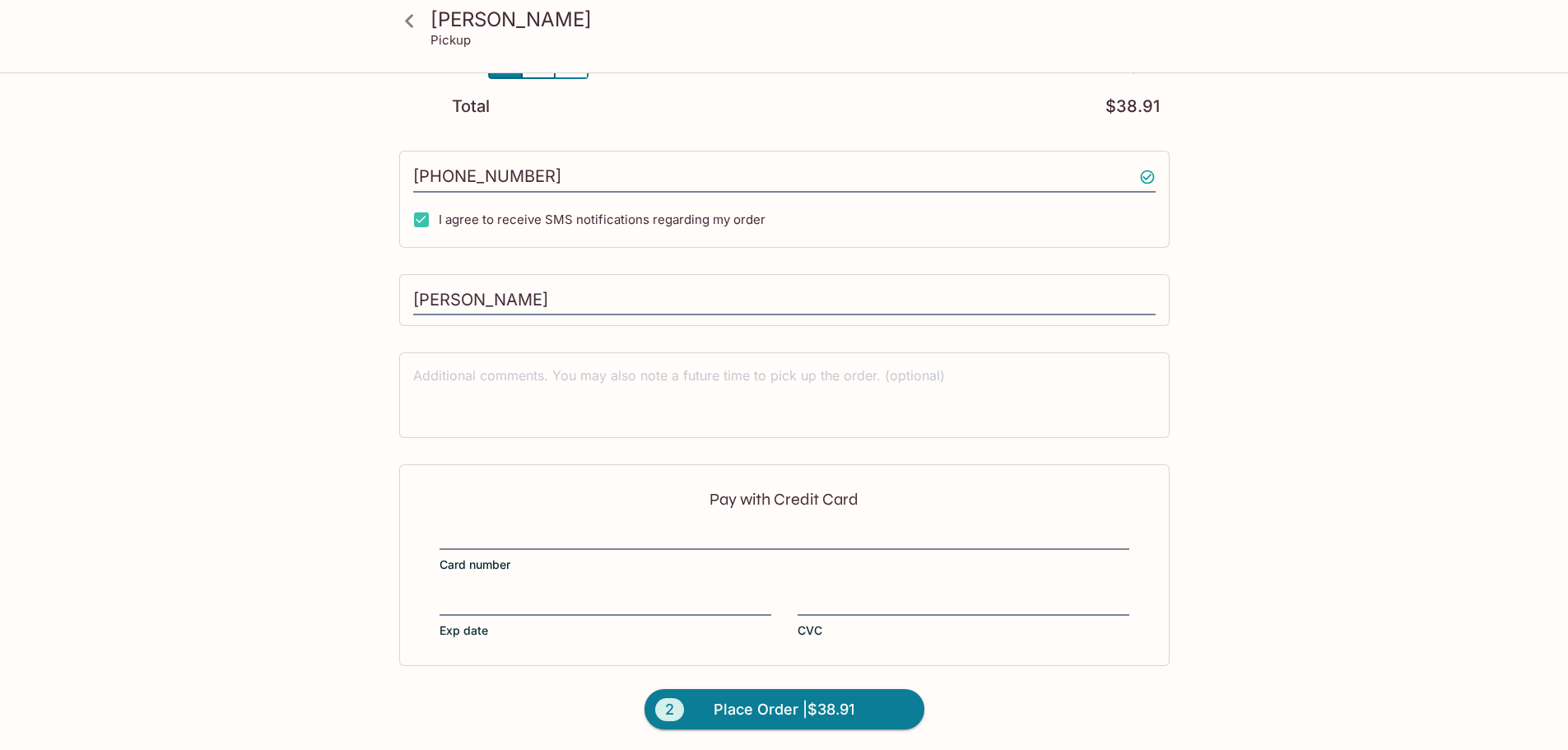
scroll to position [341, 0]
click at [733, 705] on span "Place Order | $38.91" at bounding box center [783, 706] width 141 height 26
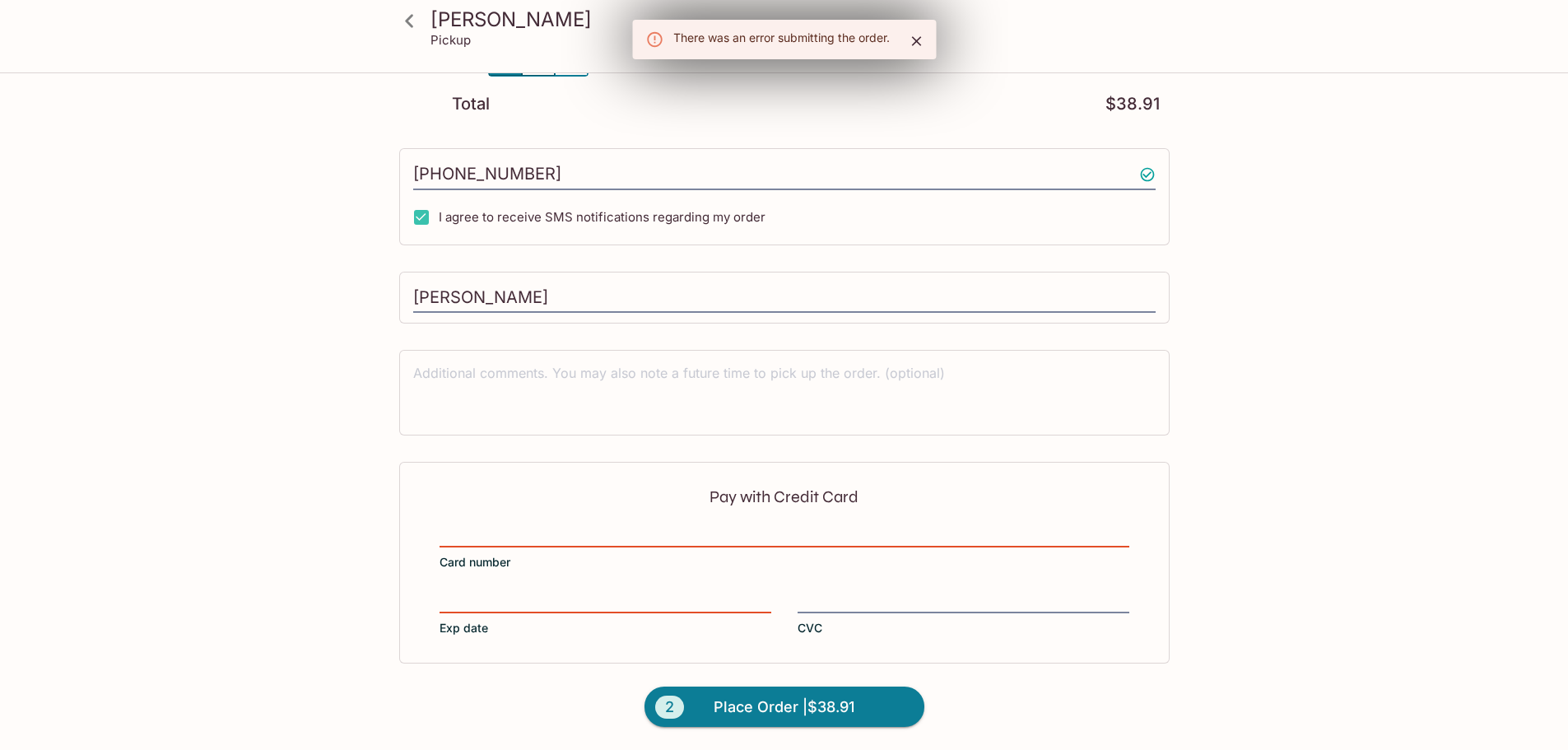
click at [923, 22] on div "There was an error submitting the order." at bounding box center [784, 39] width 304 height 39
click at [910, 32] on button "Close" at bounding box center [915, 41] width 26 height 26
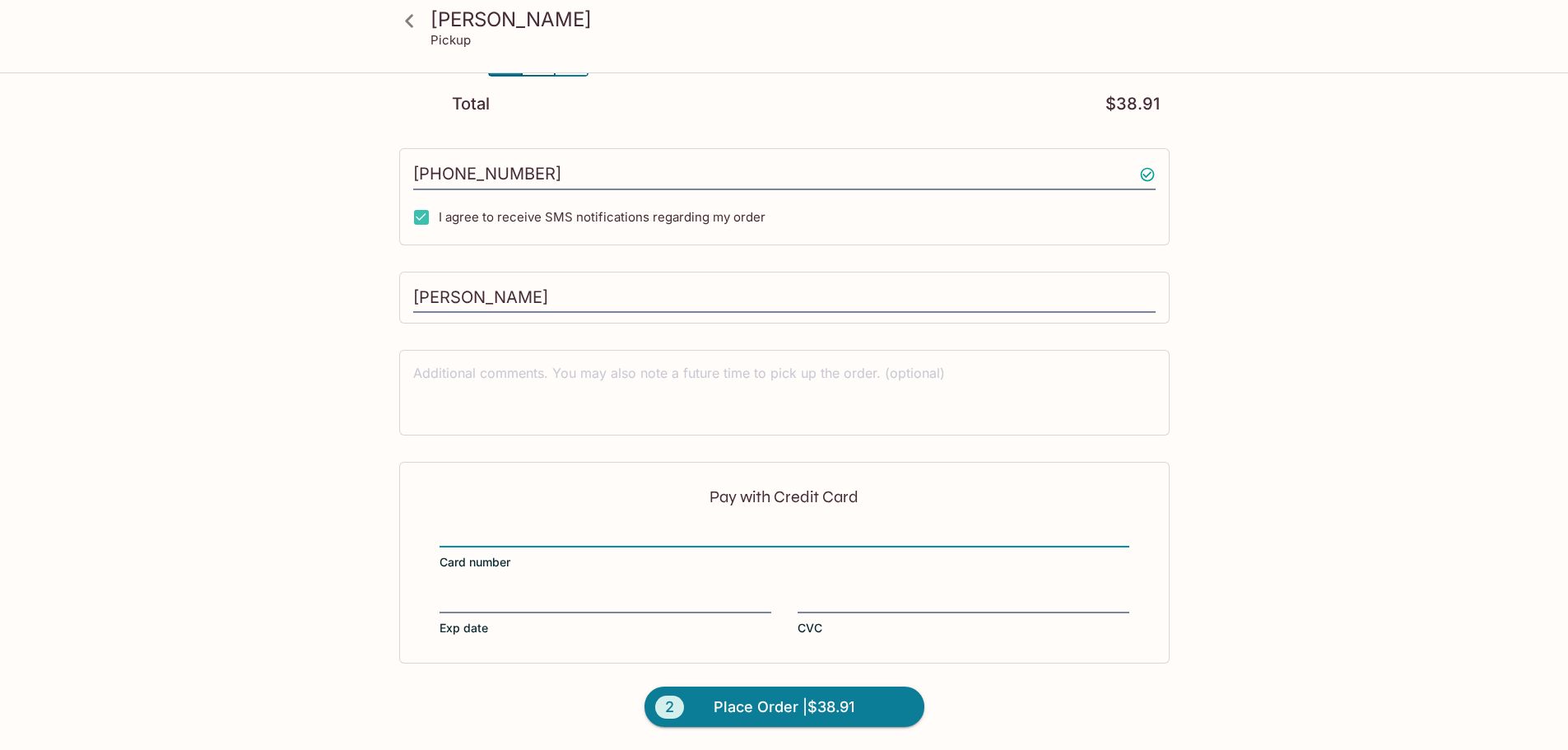
click at [932, 573] on div "Pay with Credit Card Card number Exp date CVC" at bounding box center [784, 561] width 770 height 201
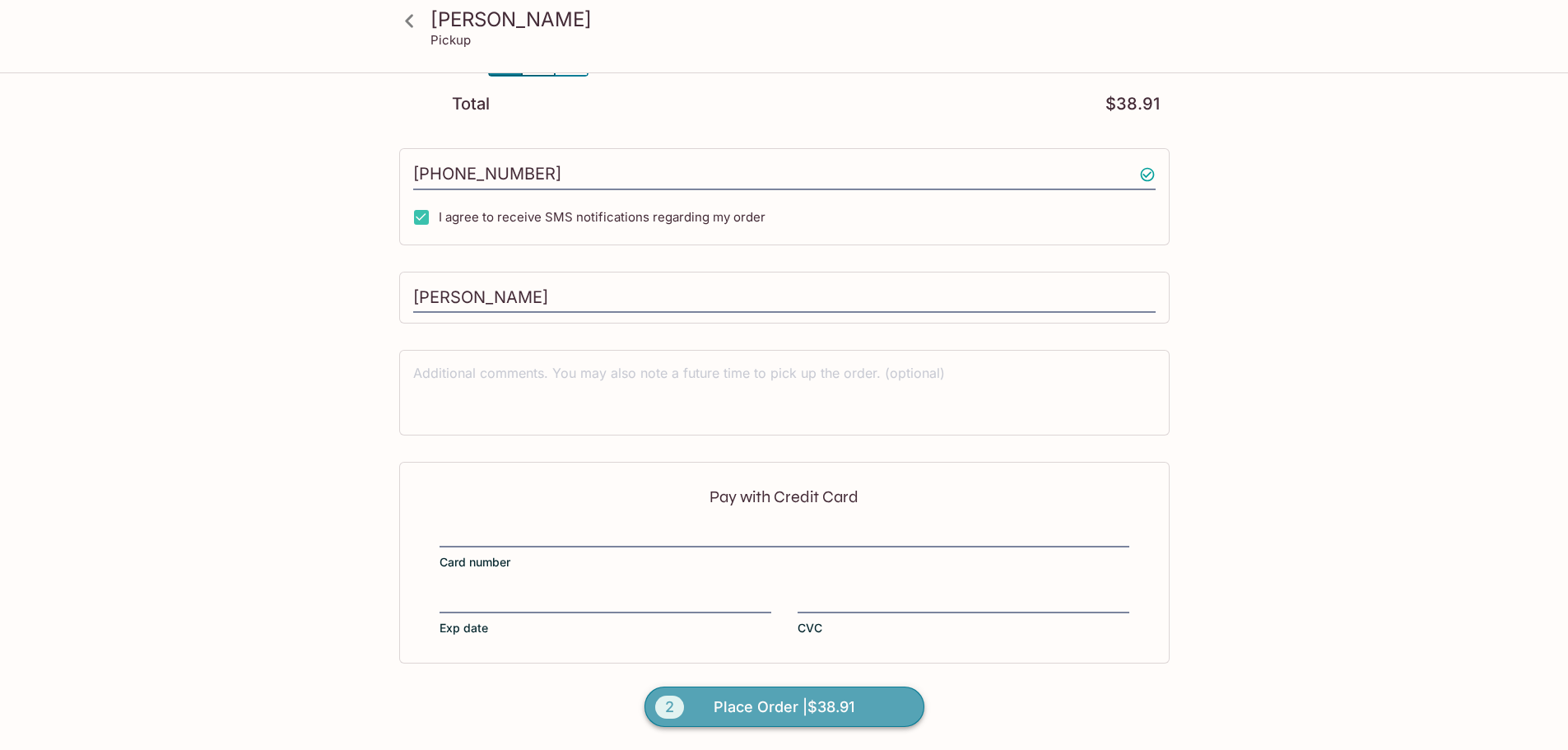
click at [870, 708] on button "2 Place Order | $38.91" at bounding box center [784, 707] width 280 height 41
